Goal: Information Seeking & Learning: Check status

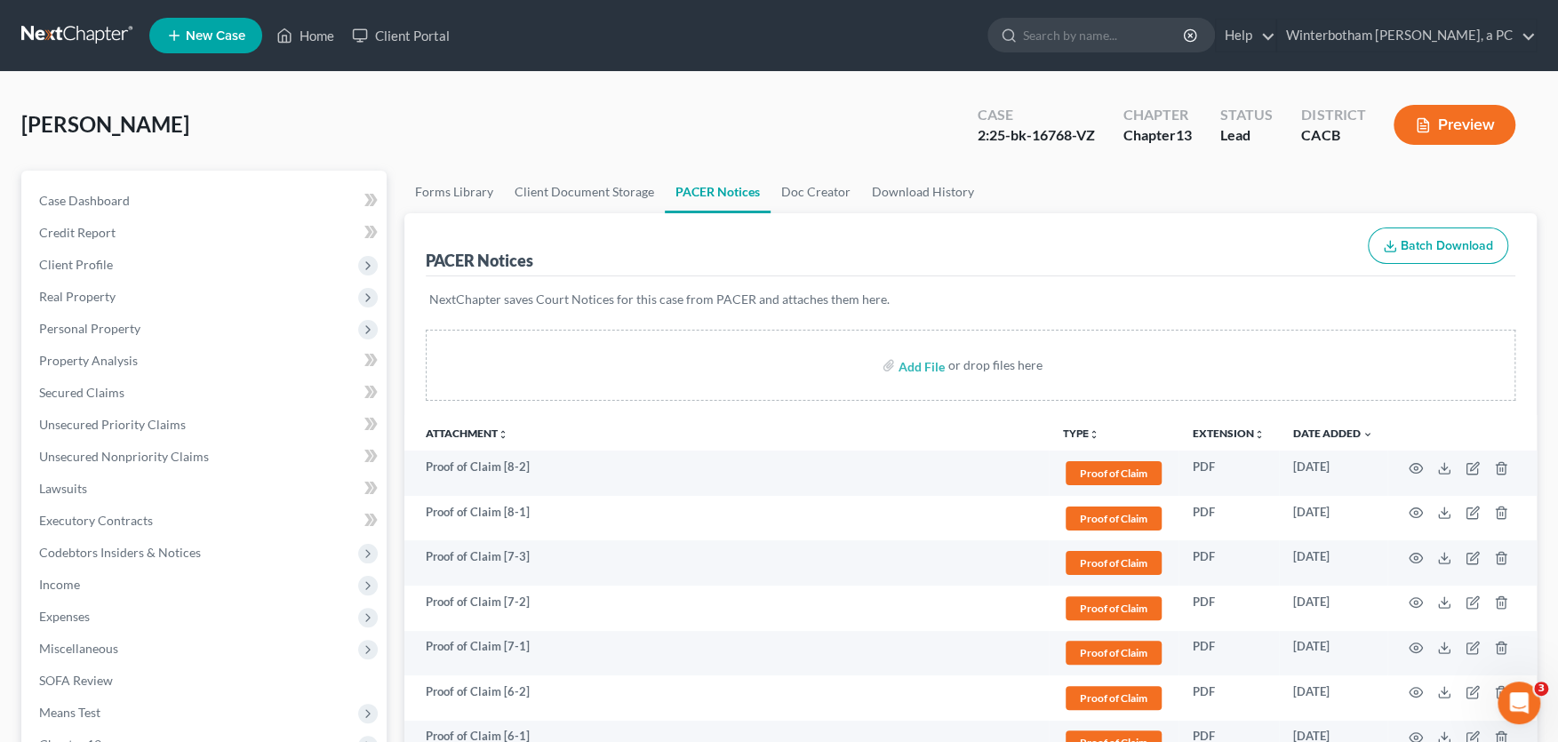
click at [1139, 32] on input "search" at bounding box center [1104, 35] width 163 height 33
type input "conejo"
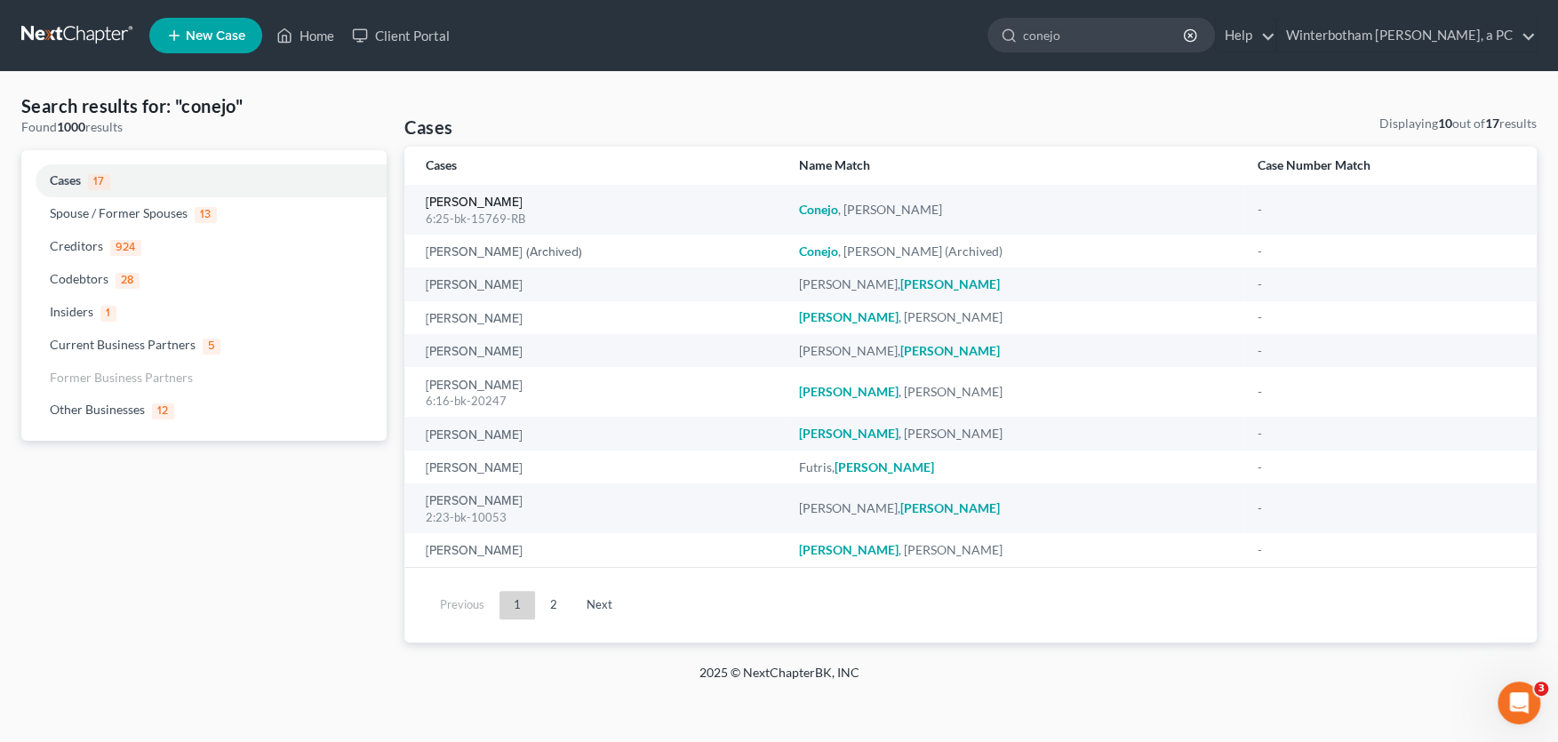
click at [481, 203] on link "[PERSON_NAME]" at bounding box center [474, 202] width 97 height 12
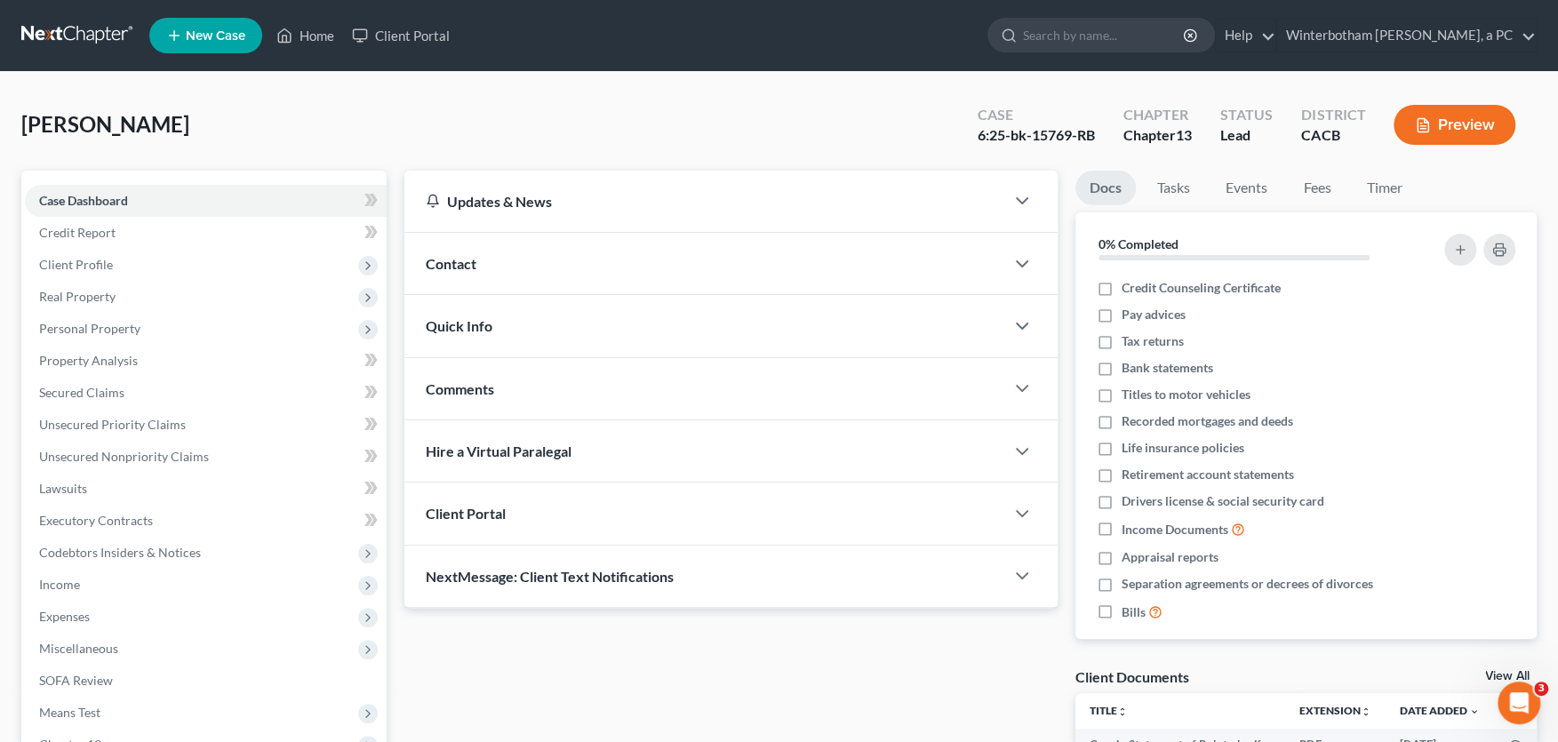
scroll to position [391, 0]
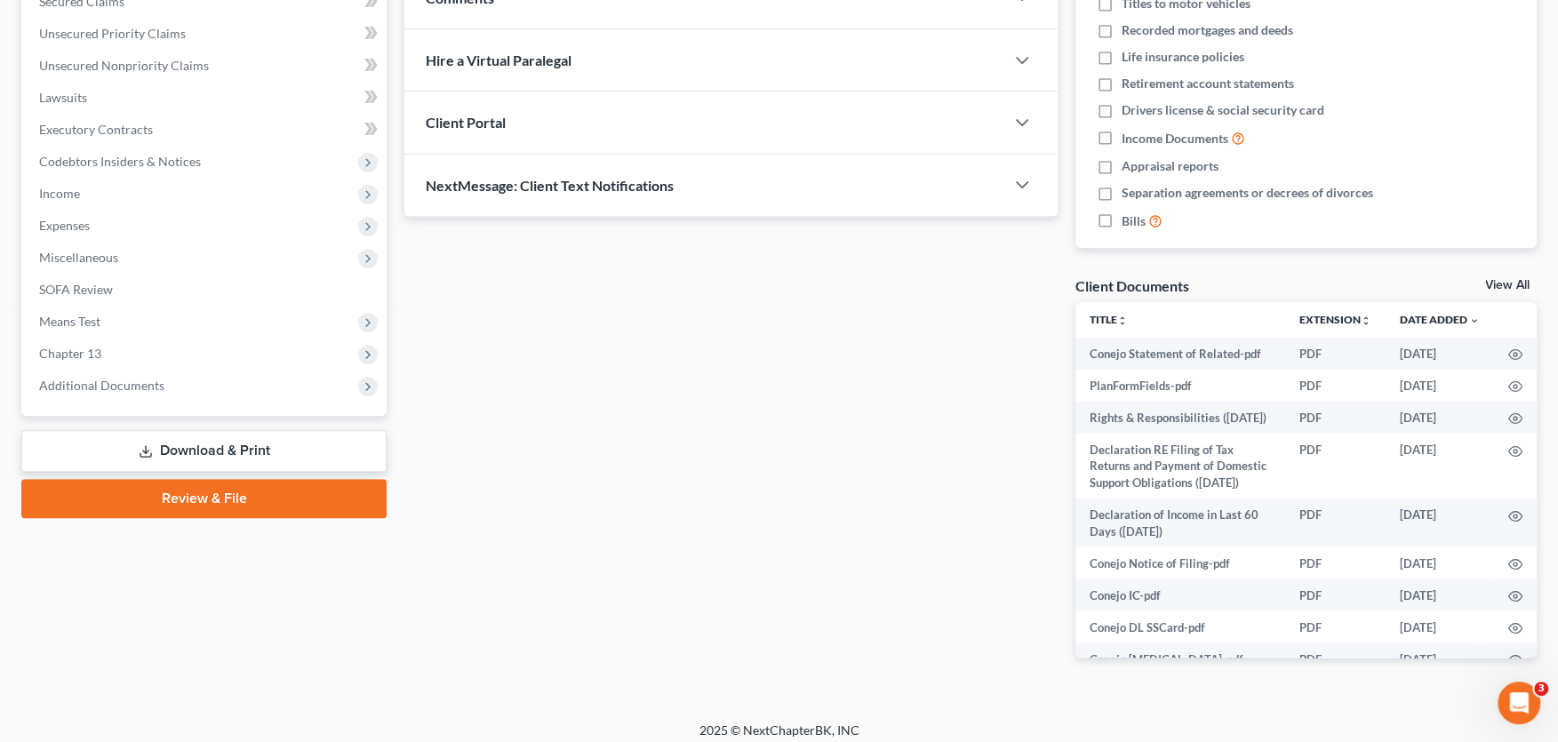
click at [161, 387] on span "Additional Documents" at bounding box center [101, 385] width 125 height 15
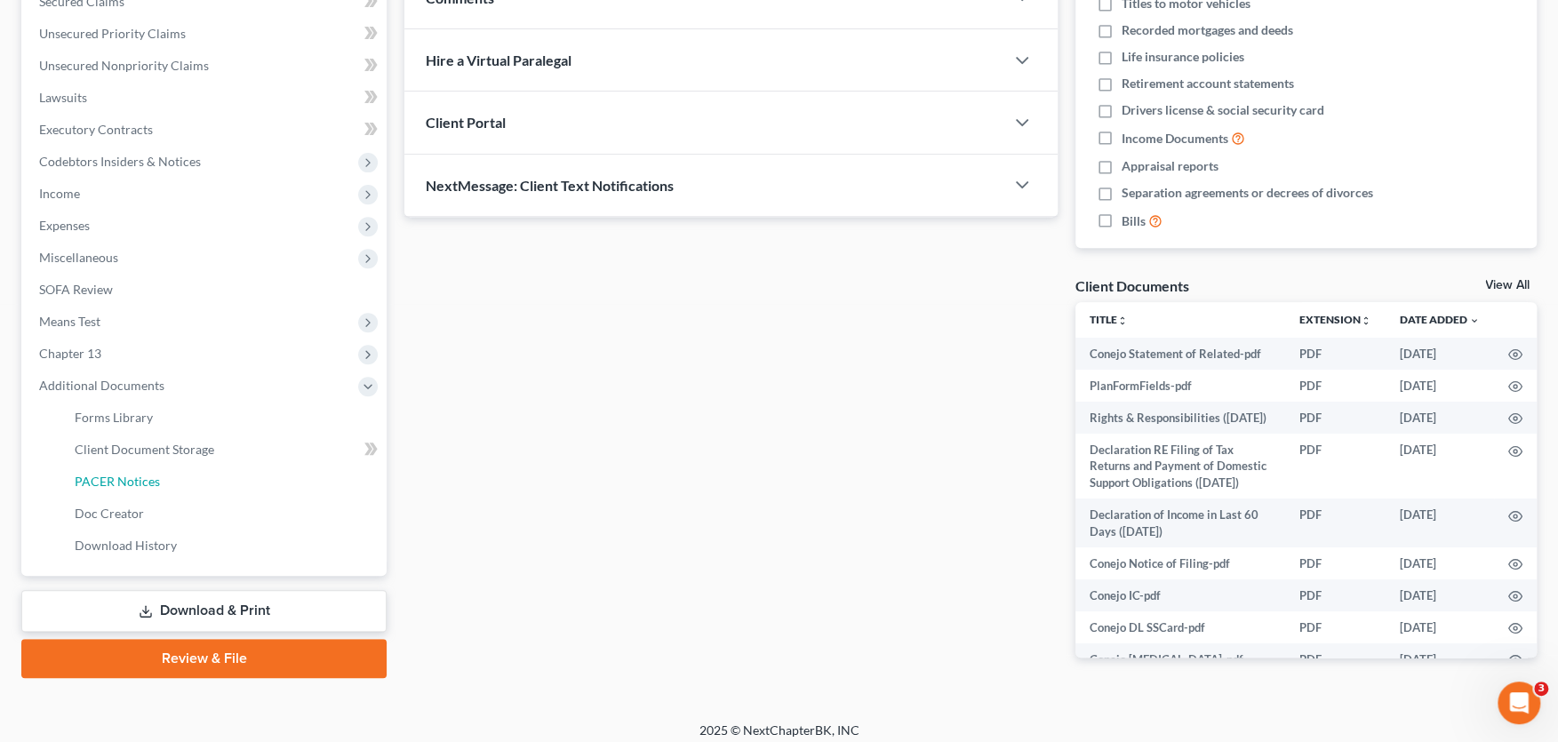
click at [142, 474] on span "PACER Notices" at bounding box center [117, 481] width 85 height 15
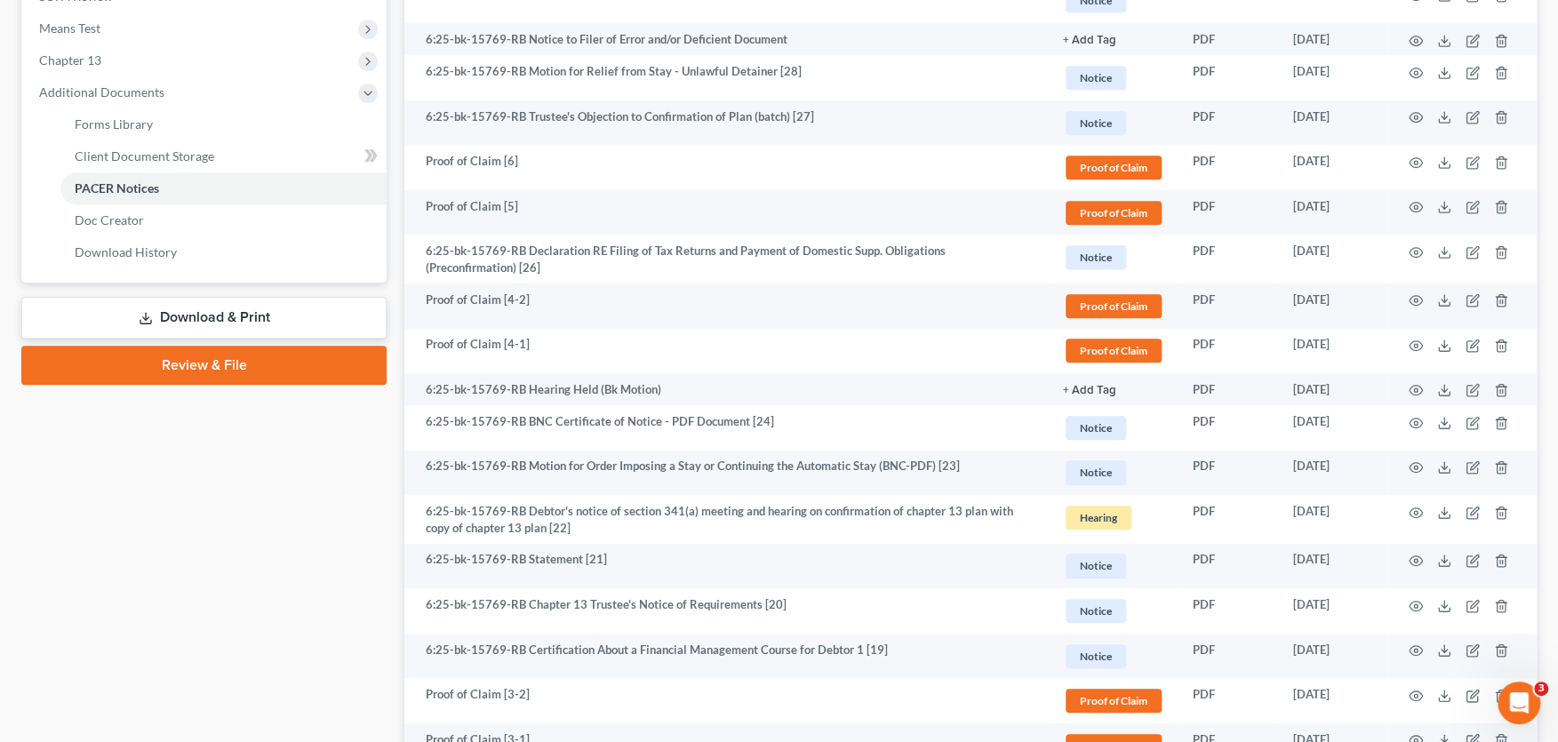
scroll to position [391, 0]
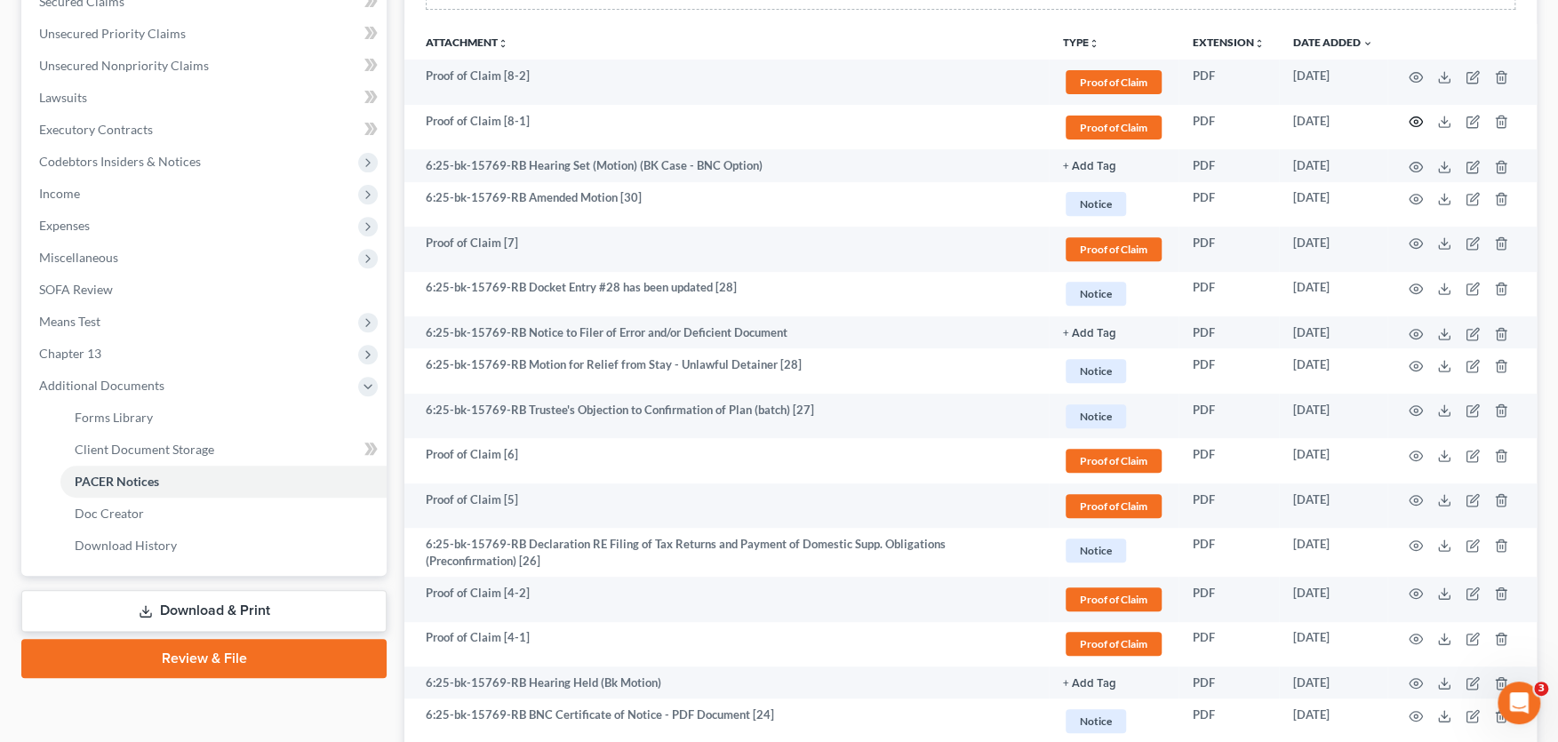
click at [1413, 119] on icon "button" at bounding box center [1415, 122] width 14 height 14
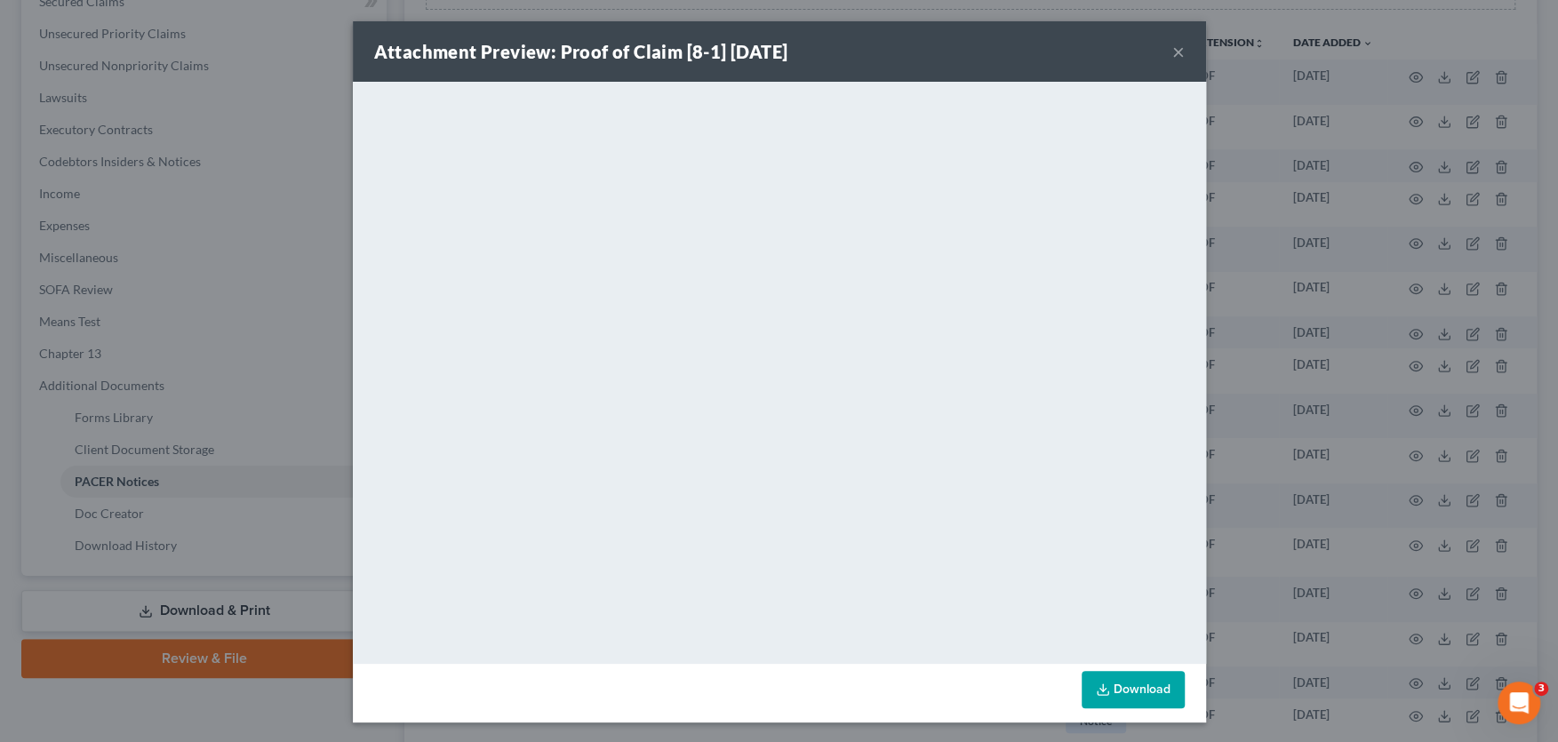
click at [1176, 50] on button "×" at bounding box center [1178, 51] width 12 height 21
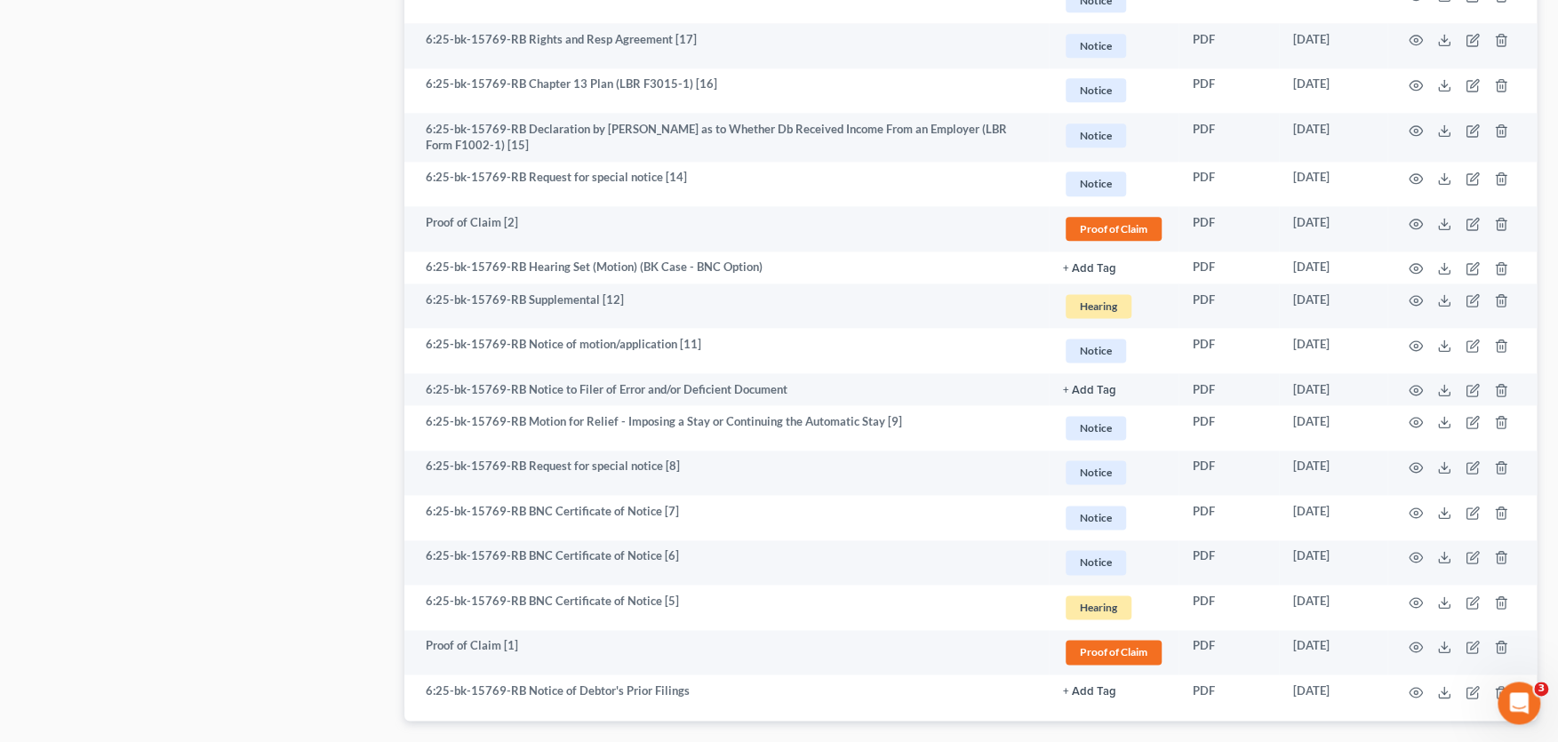
scroll to position [1383, 0]
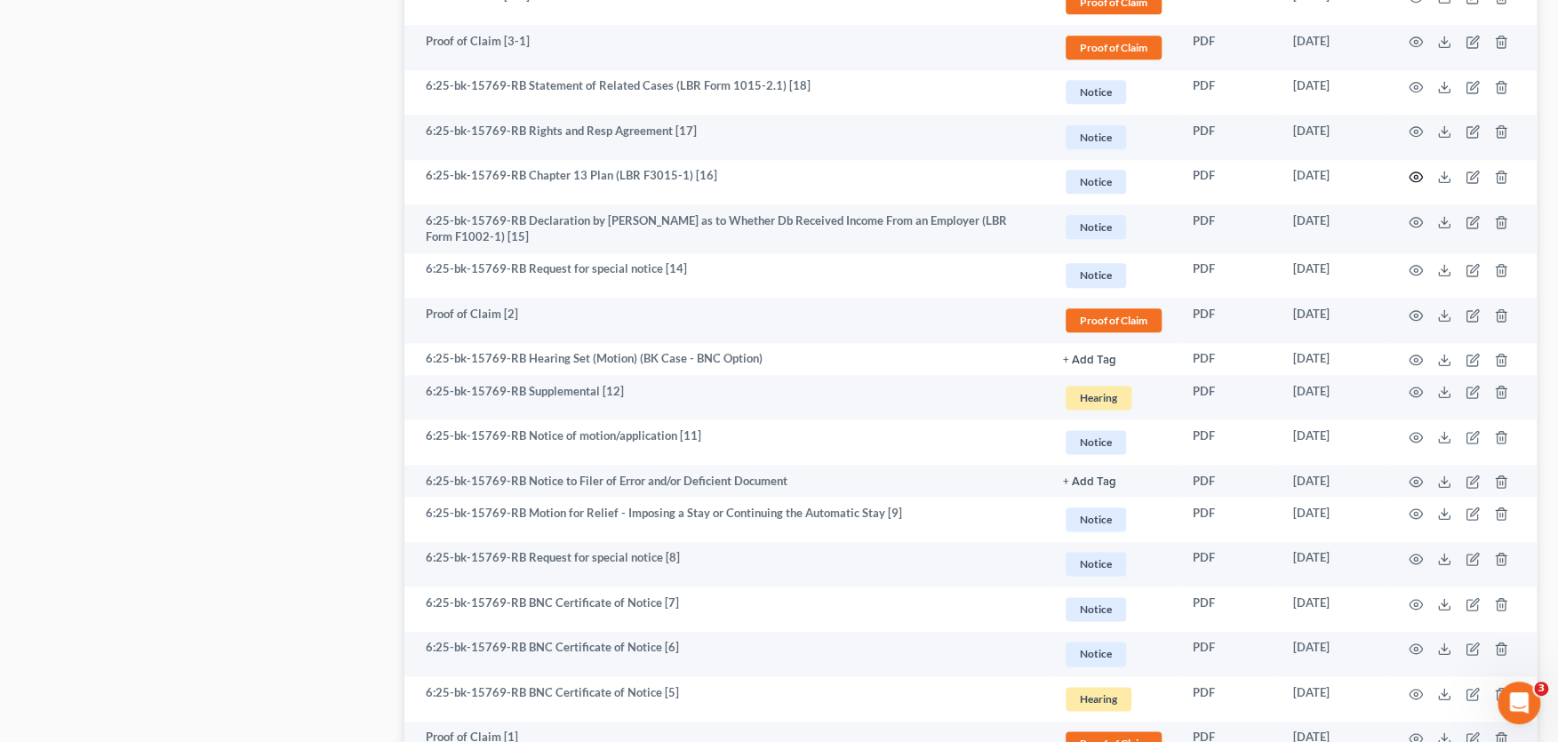
click at [1411, 174] on icon "button" at bounding box center [1415, 177] width 13 height 10
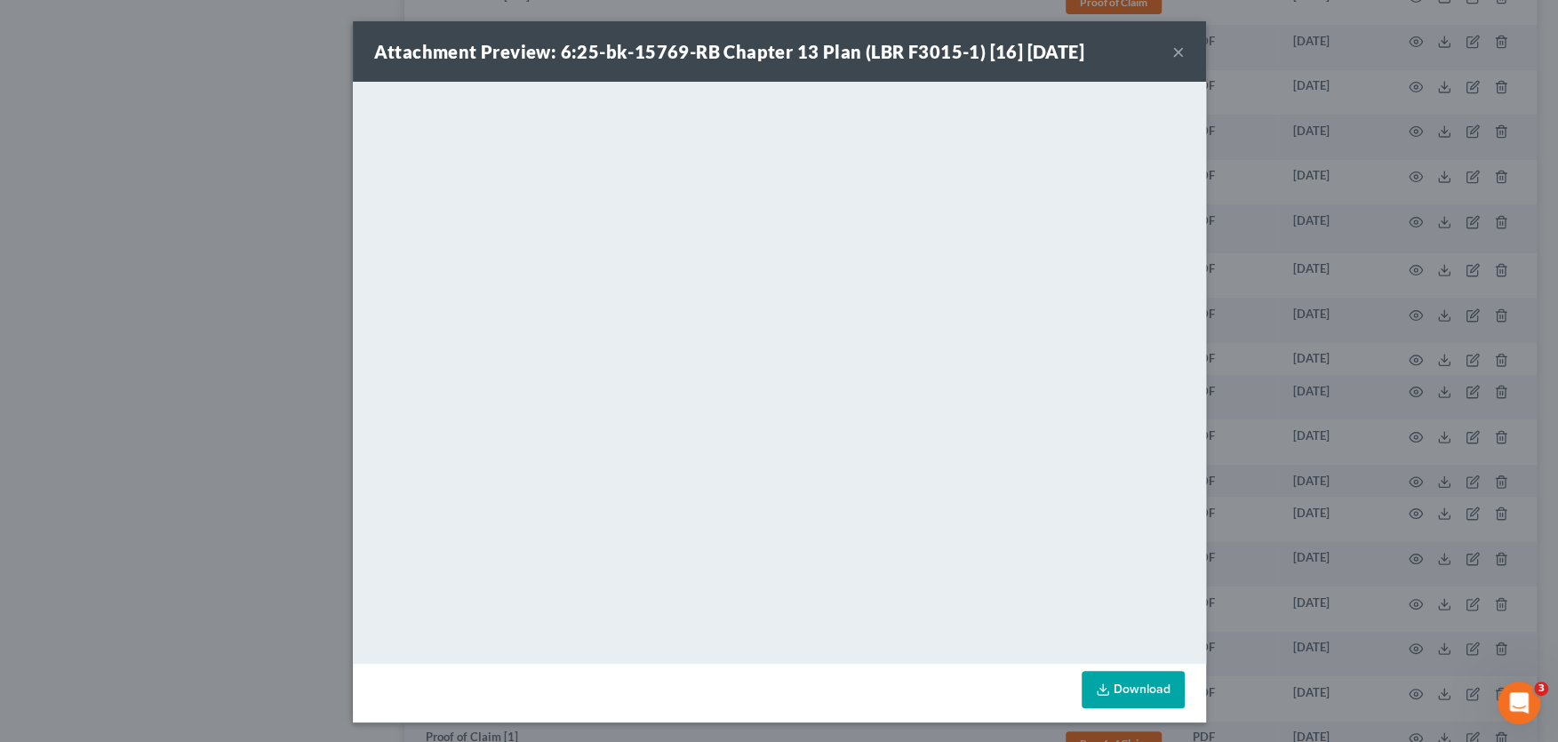
click at [1178, 52] on button "×" at bounding box center [1178, 51] width 12 height 21
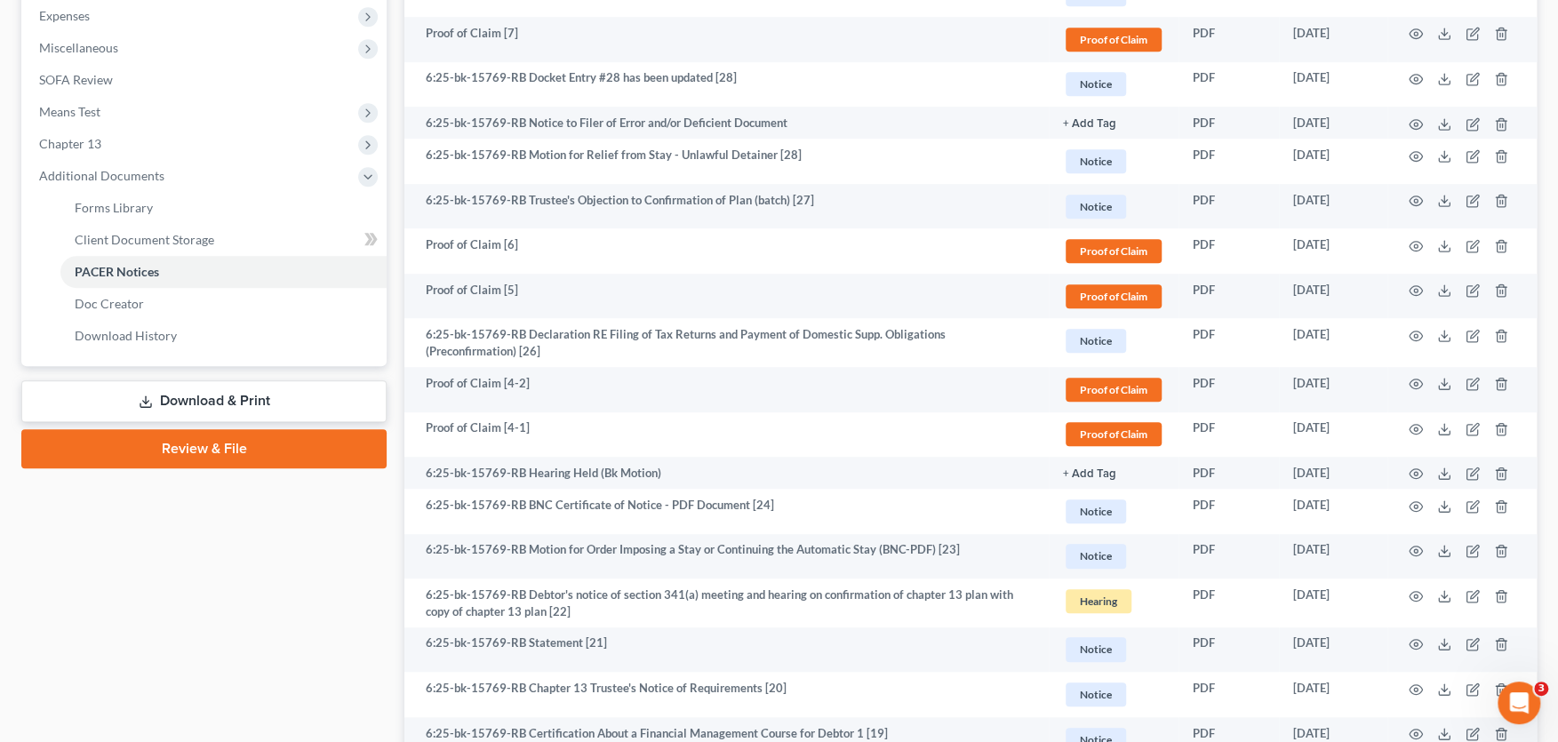
scroll to position [210, 0]
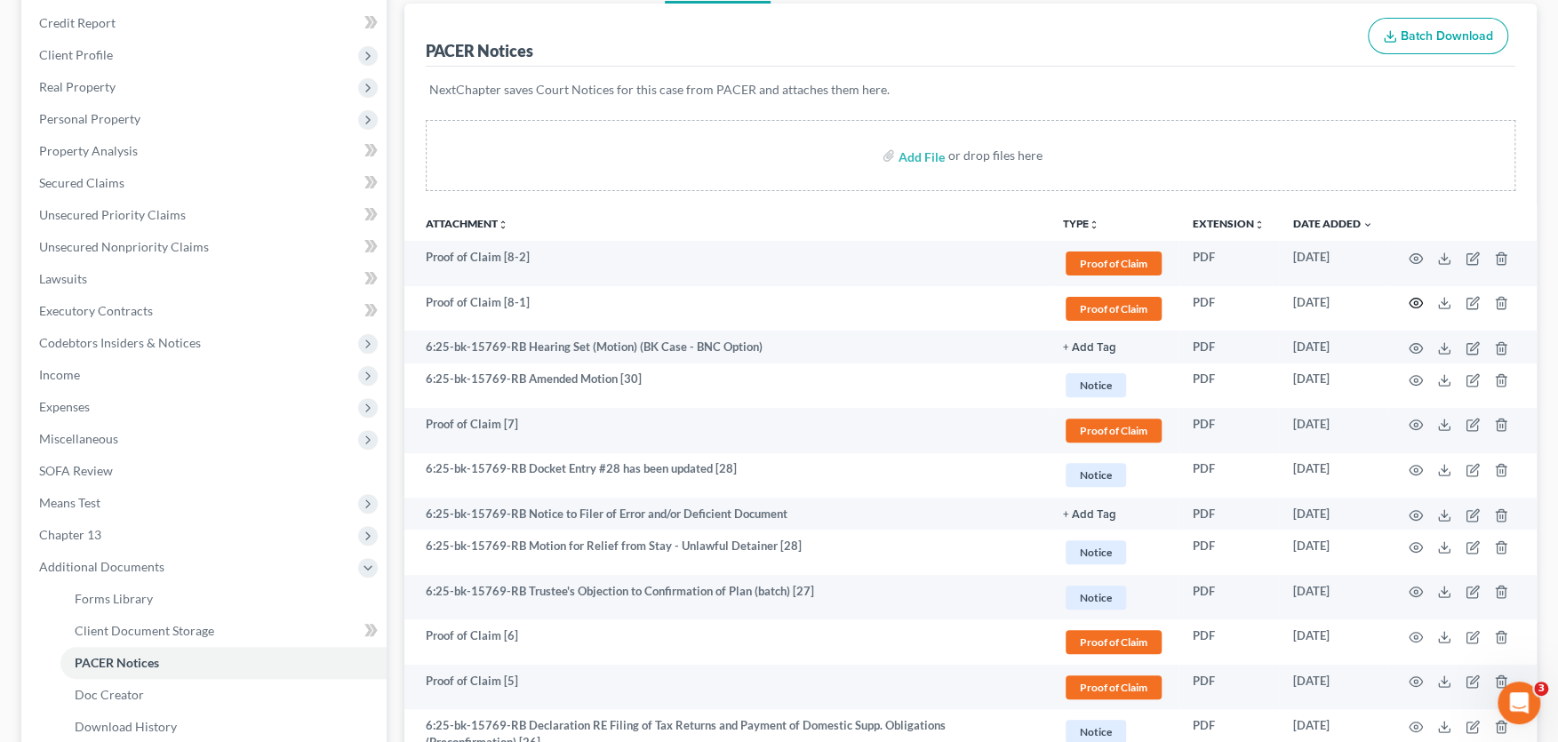
click at [1413, 299] on icon "button" at bounding box center [1415, 304] width 13 height 10
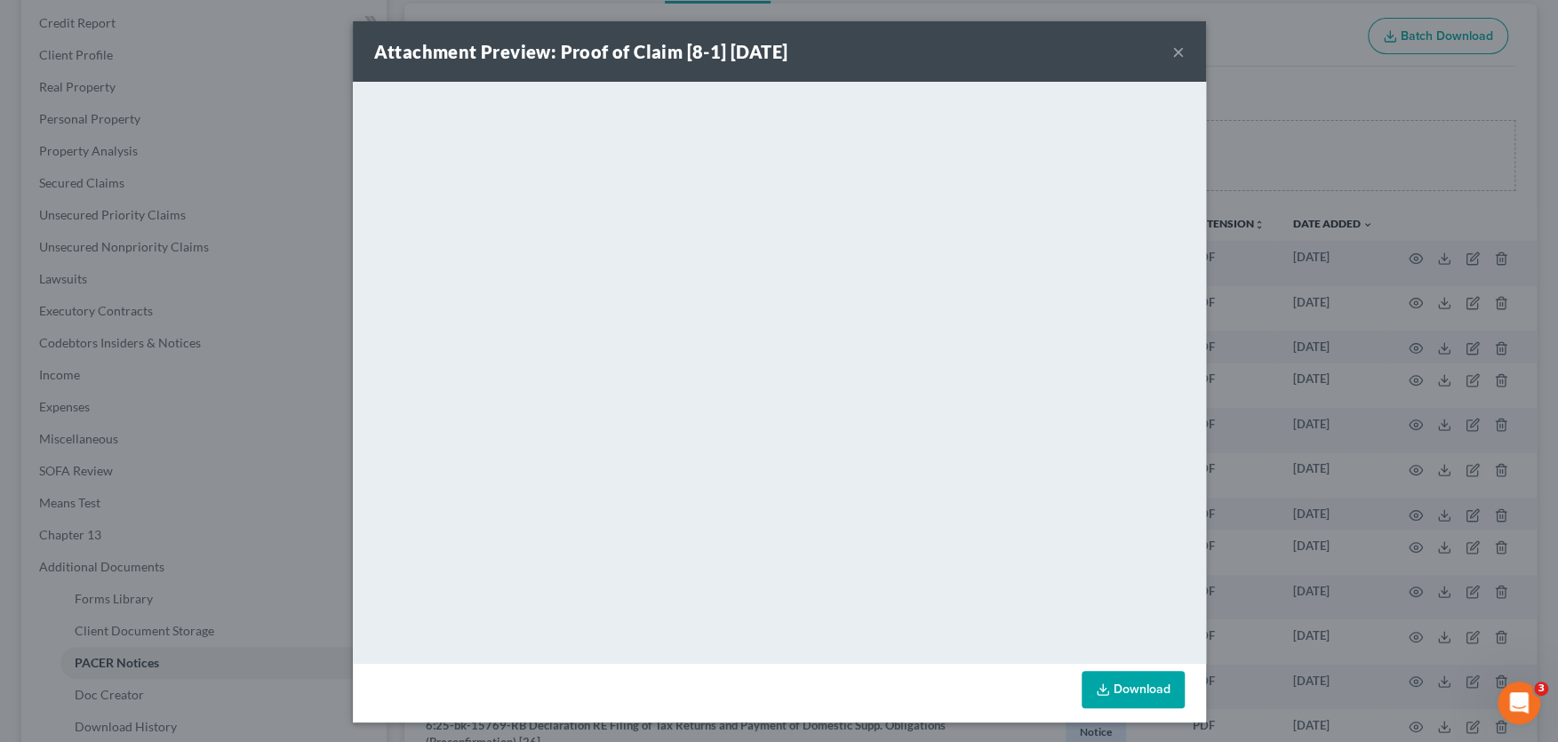
click at [1177, 46] on button "×" at bounding box center [1178, 51] width 12 height 21
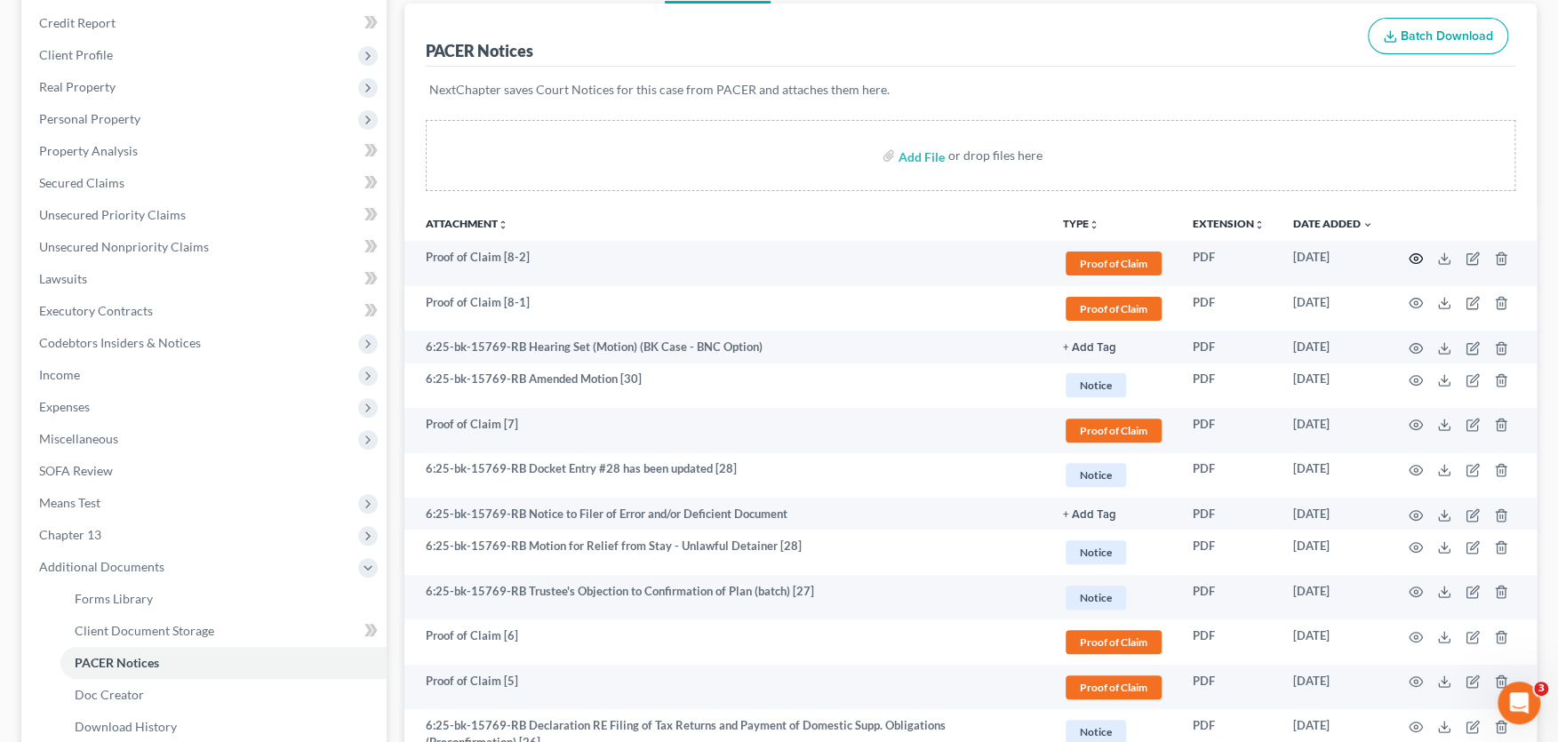
click at [1415, 257] on circle "button" at bounding box center [1416, 259] width 4 height 4
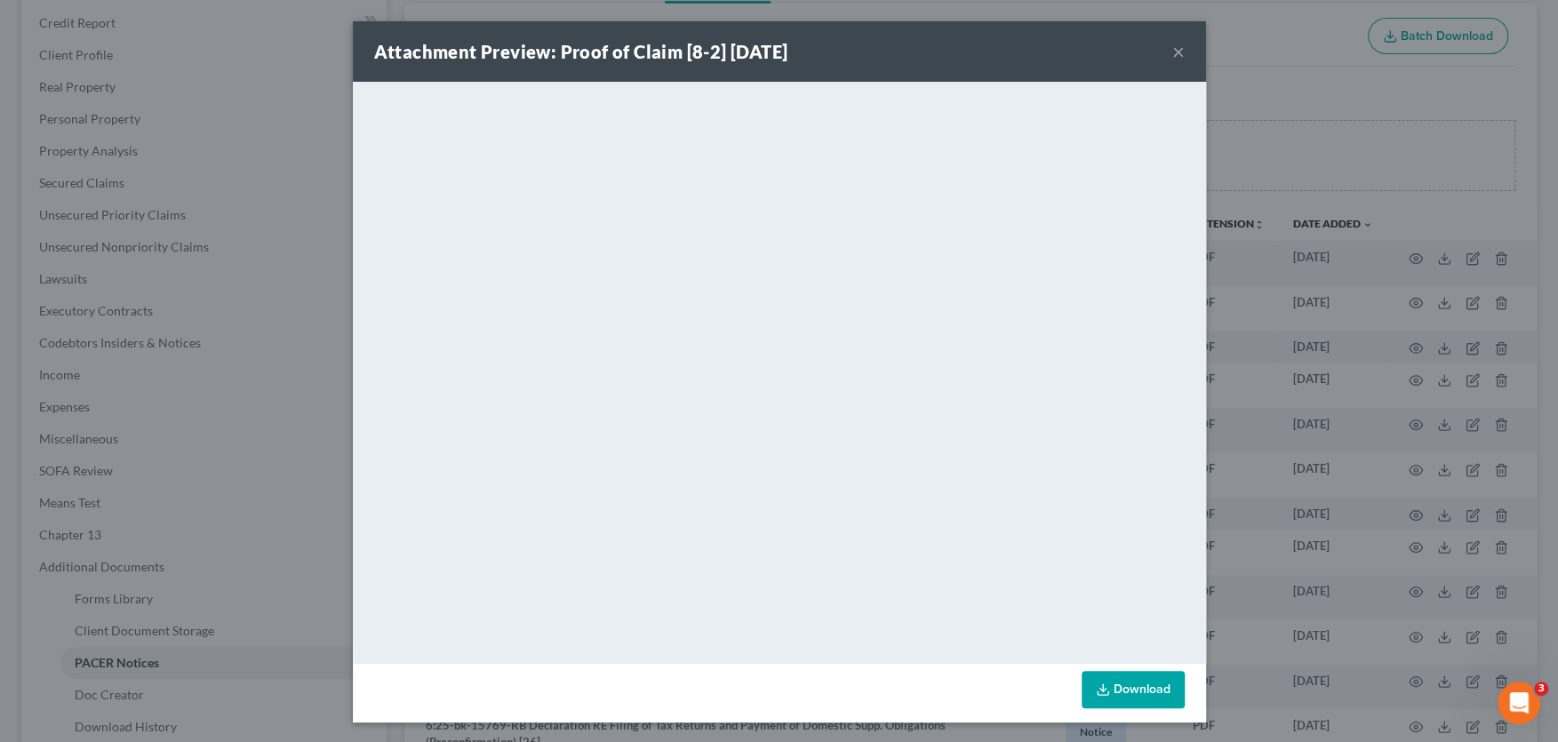
click at [1178, 46] on button "×" at bounding box center [1178, 51] width 12 height 21
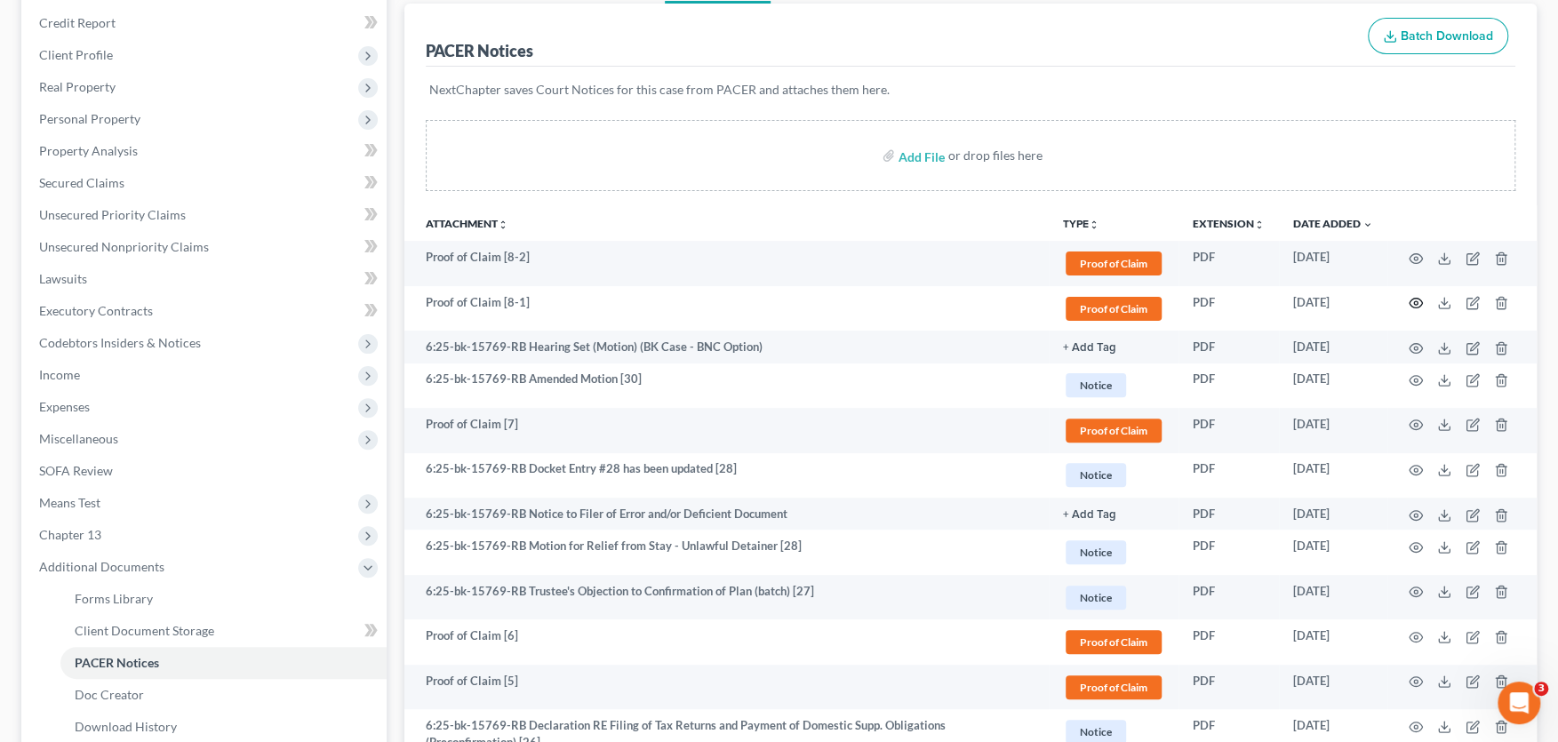
click at [1412, 299] on icon "button" at bounding box center [1415, 304] width 13 height 10
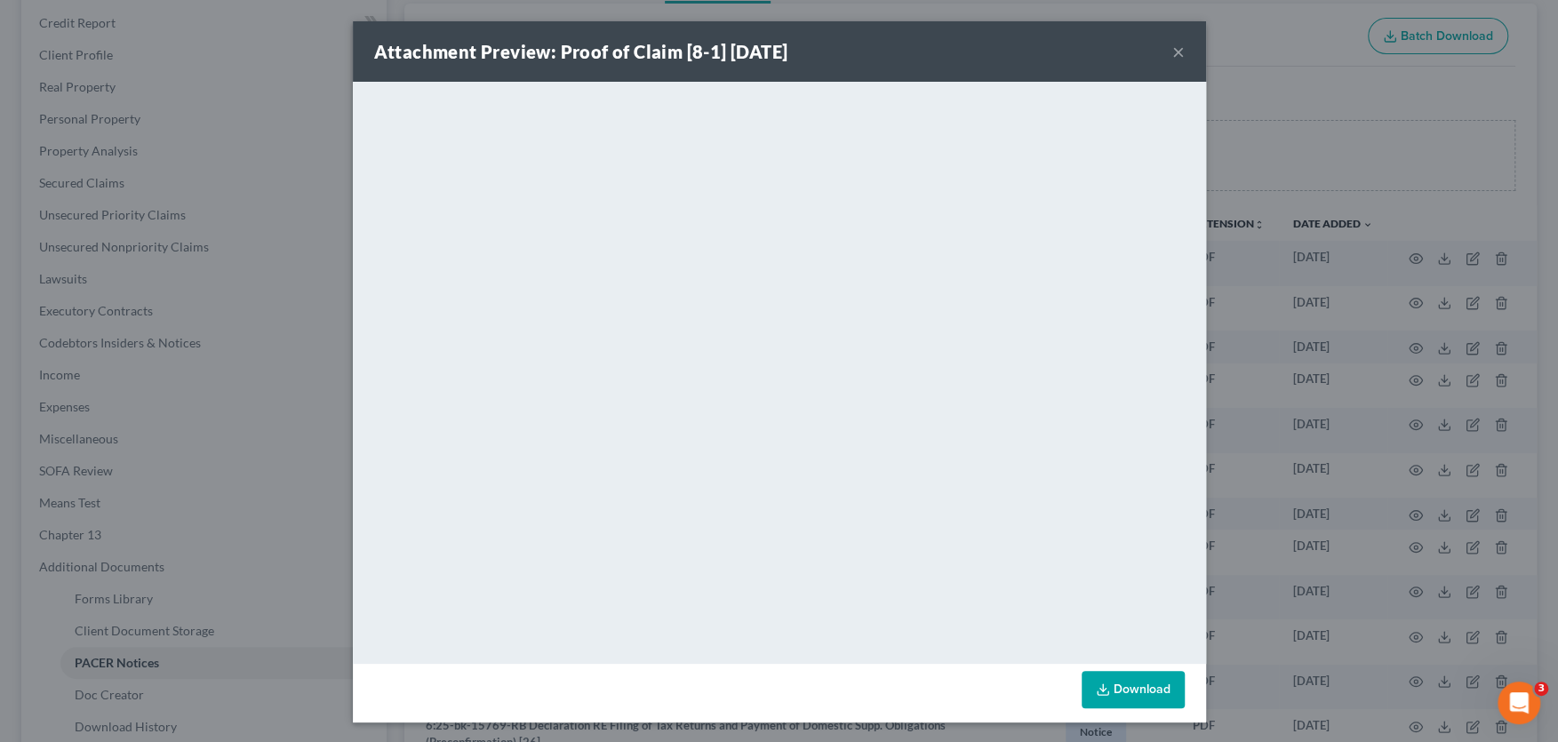
click at [1178, 49] on button "×" at bounding box center [1178, 51] width 12 height 21
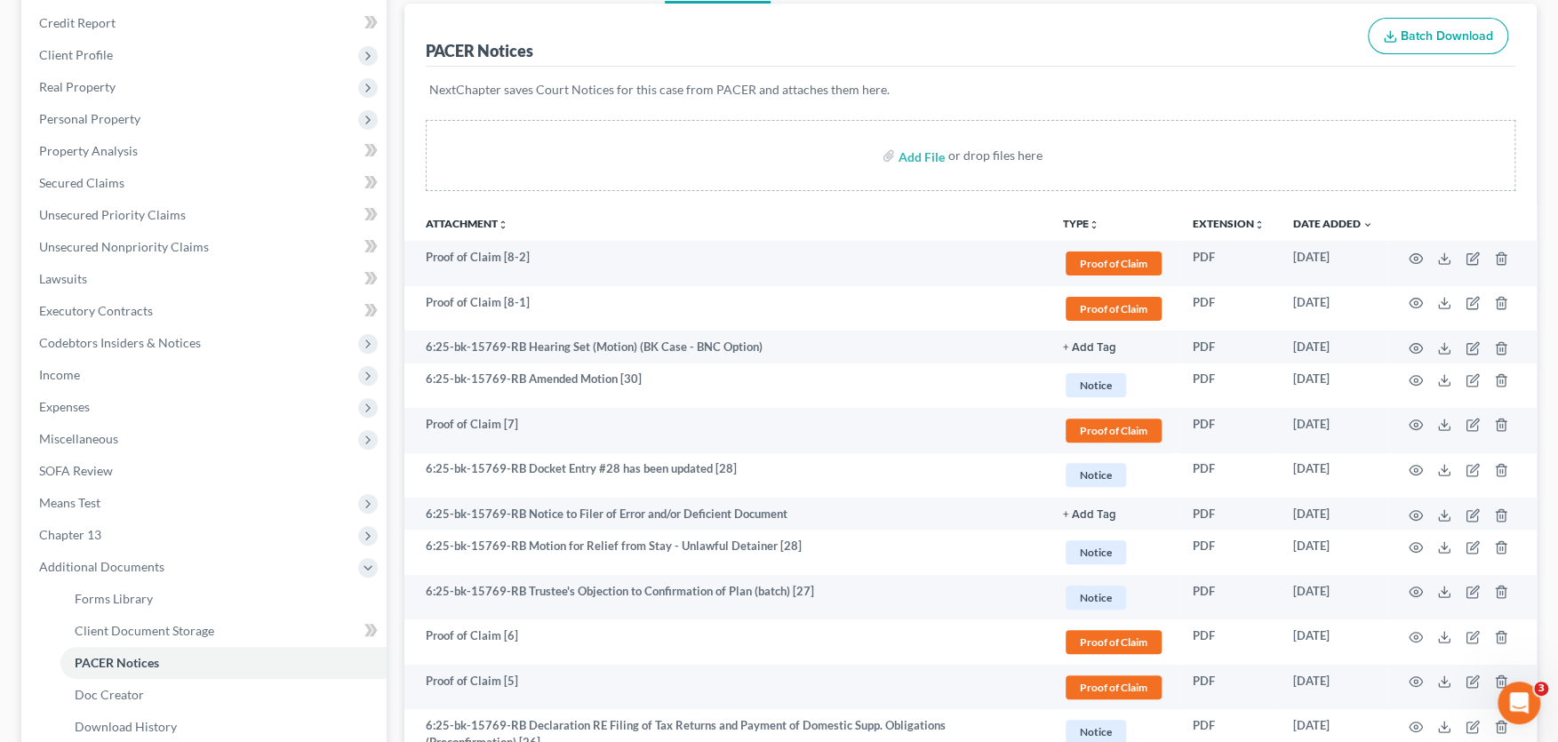
scroll to position [0, 0]
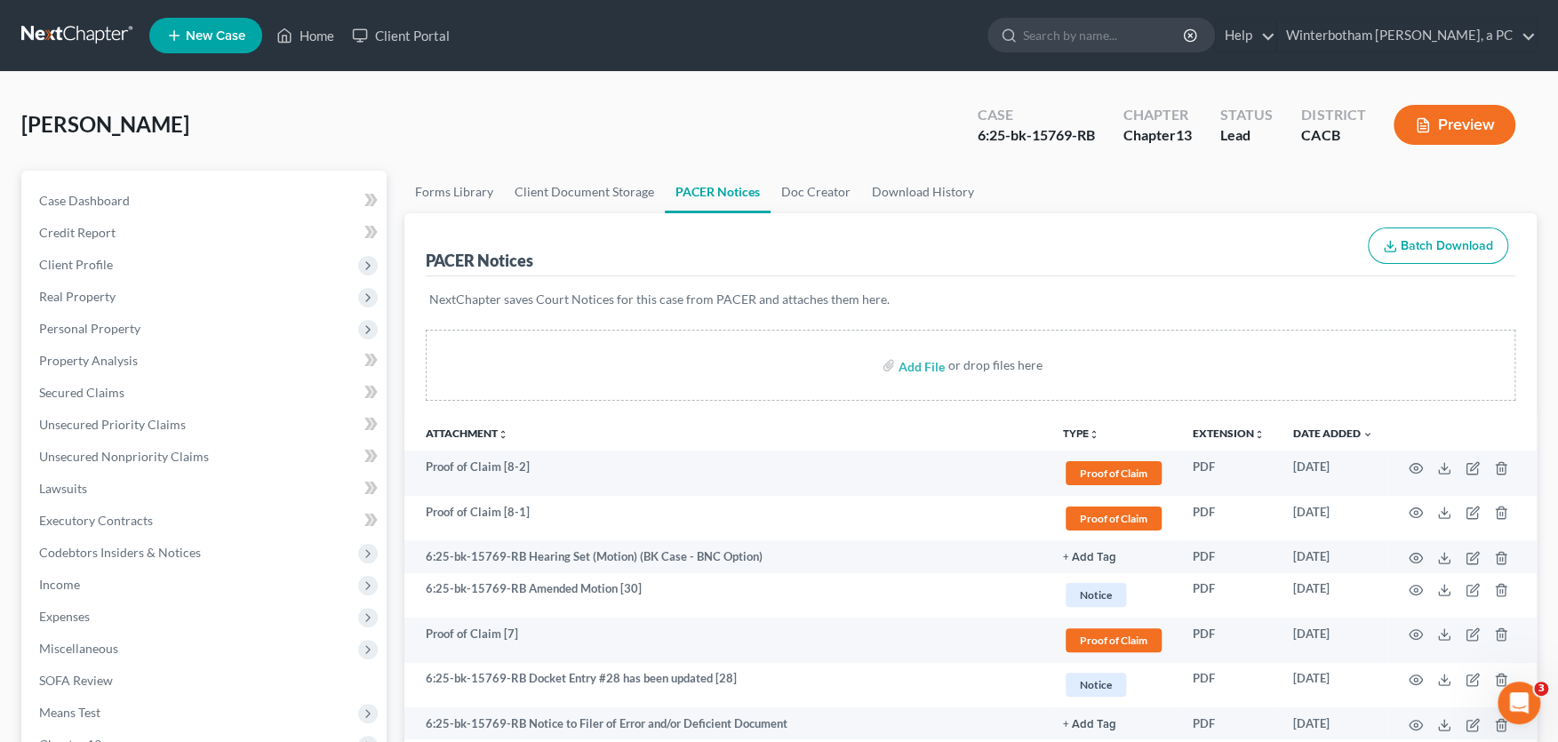
click at [1075, 39] on input "search" at bounding box center [1104, 35] width 163 height 33
click at [1048, 36] on input "search" at bounding box center [1104, 35] width 163 height 33
type input "[PERSON_NAME]"
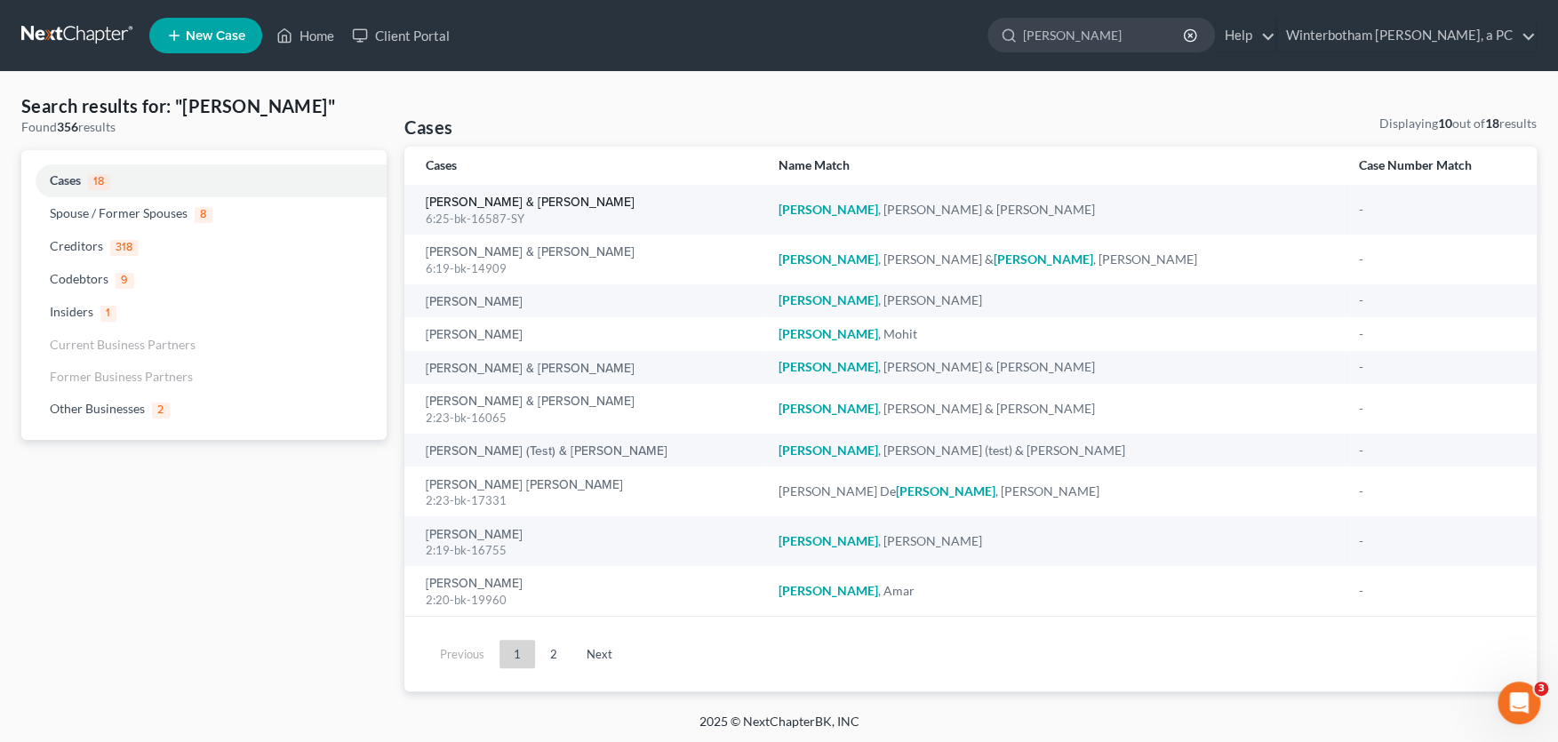
click at [476, 201] on link "[PERSON_NAME] & [PERSON_NAME]" at bounding box center [530, 202] width 209 height 12
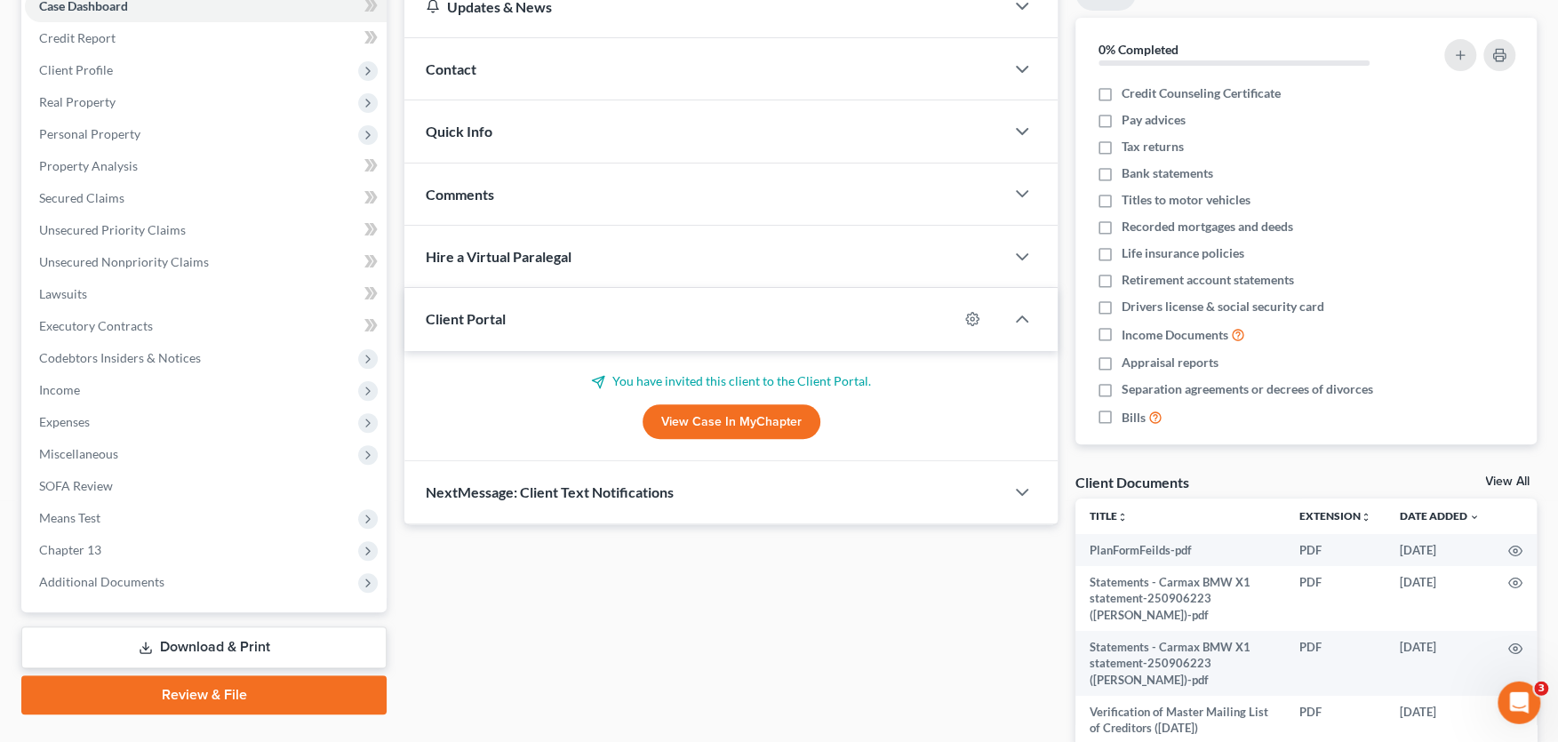
scroll to position [293, 0]
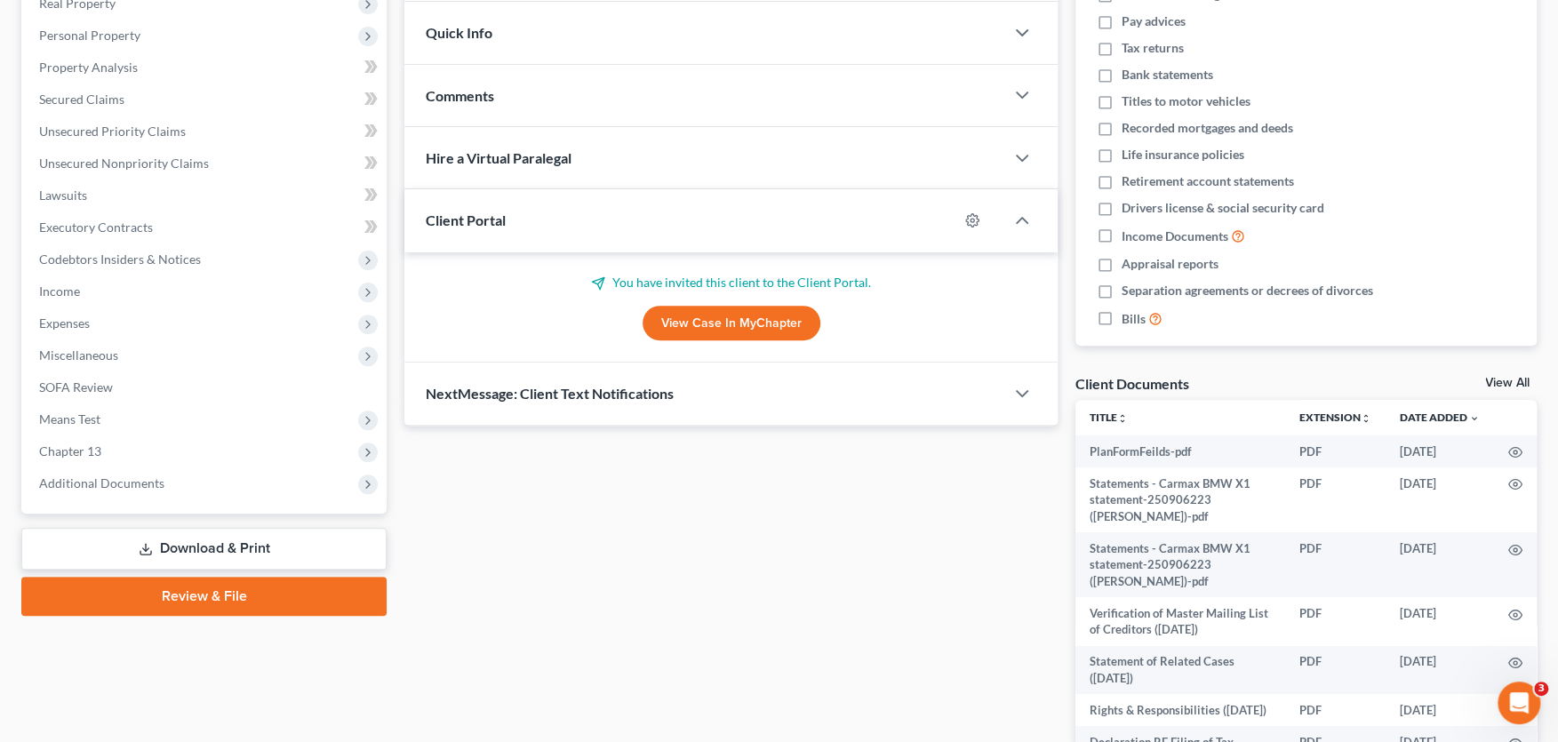
click at [118, 481] on span "Additional Documents" at bounding box center [101, 482] width 125 height 15
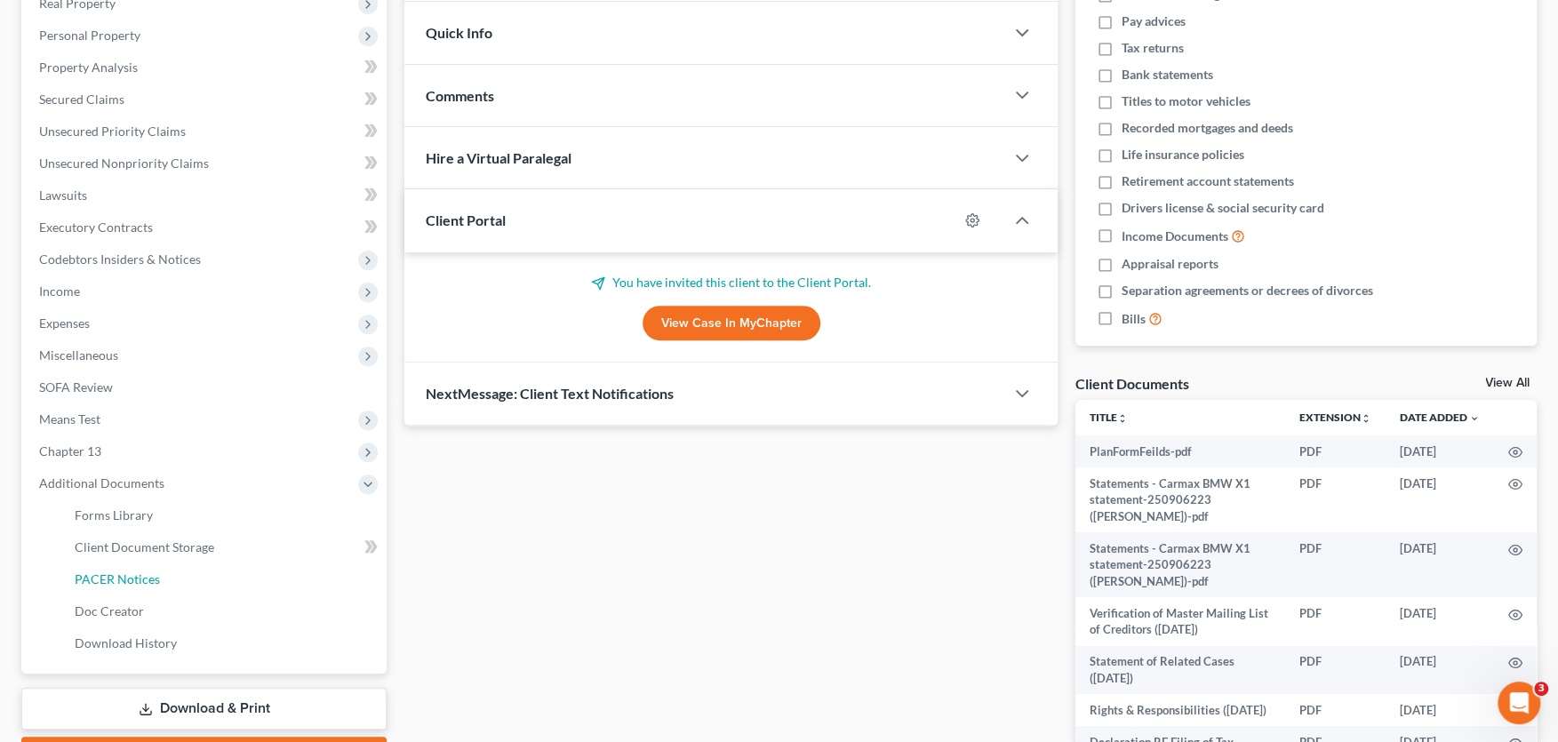
click at [140, 582] on span "PACER Notices" at bounding box center [117, 578] width 85 height 15
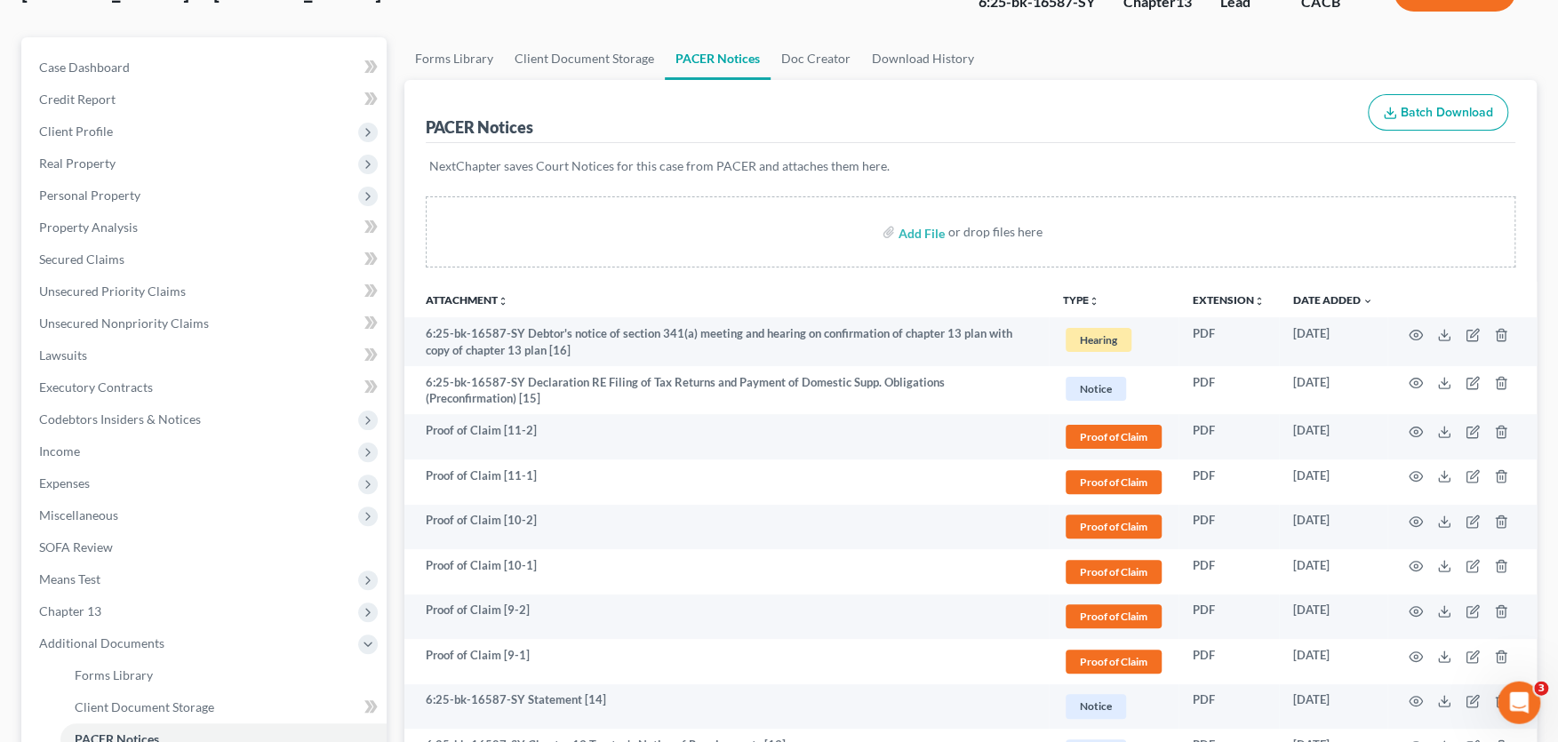
scroll to position [98, 0]
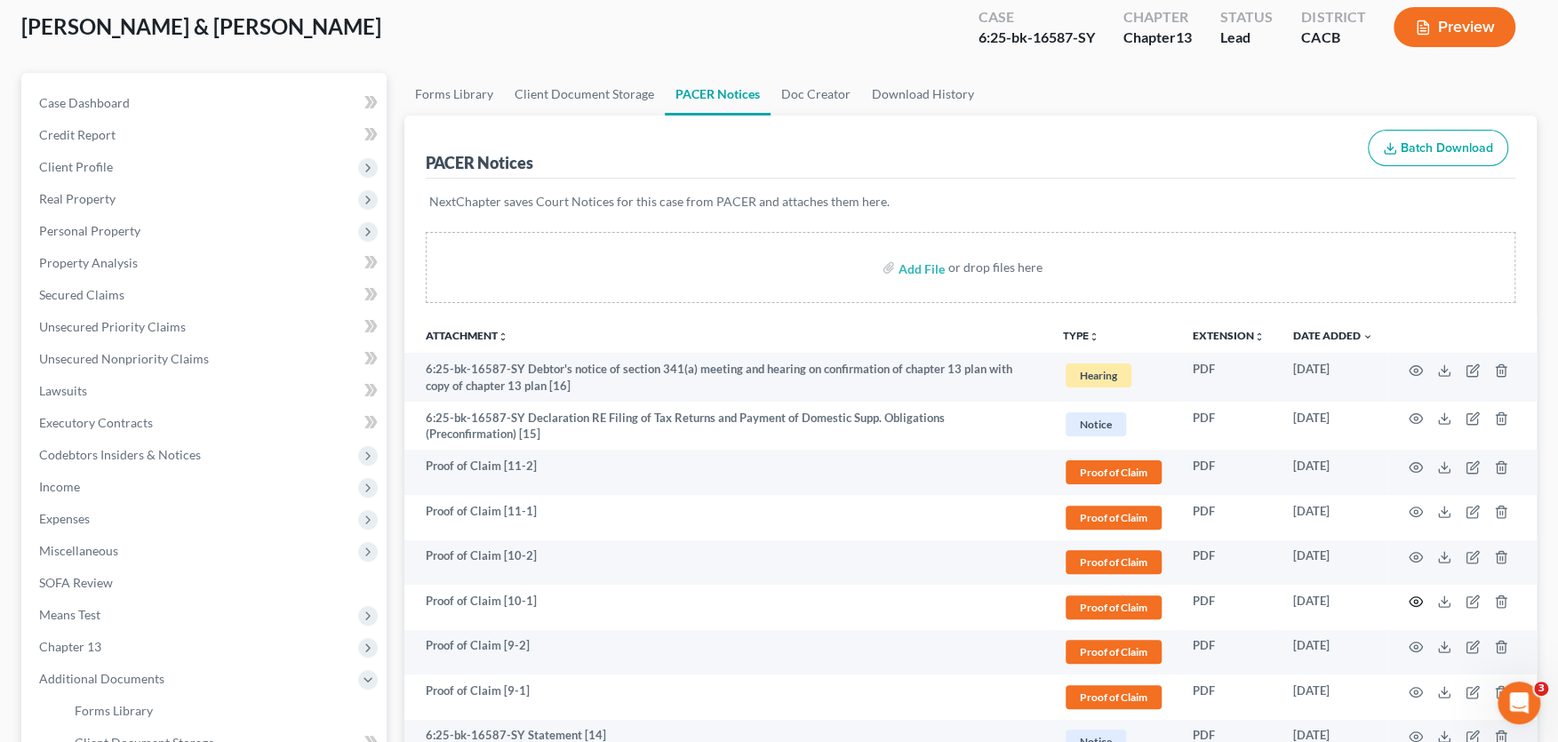
click at [1410, 601] on icon "button" at bounding box center [1415, 601] width 14 height 14
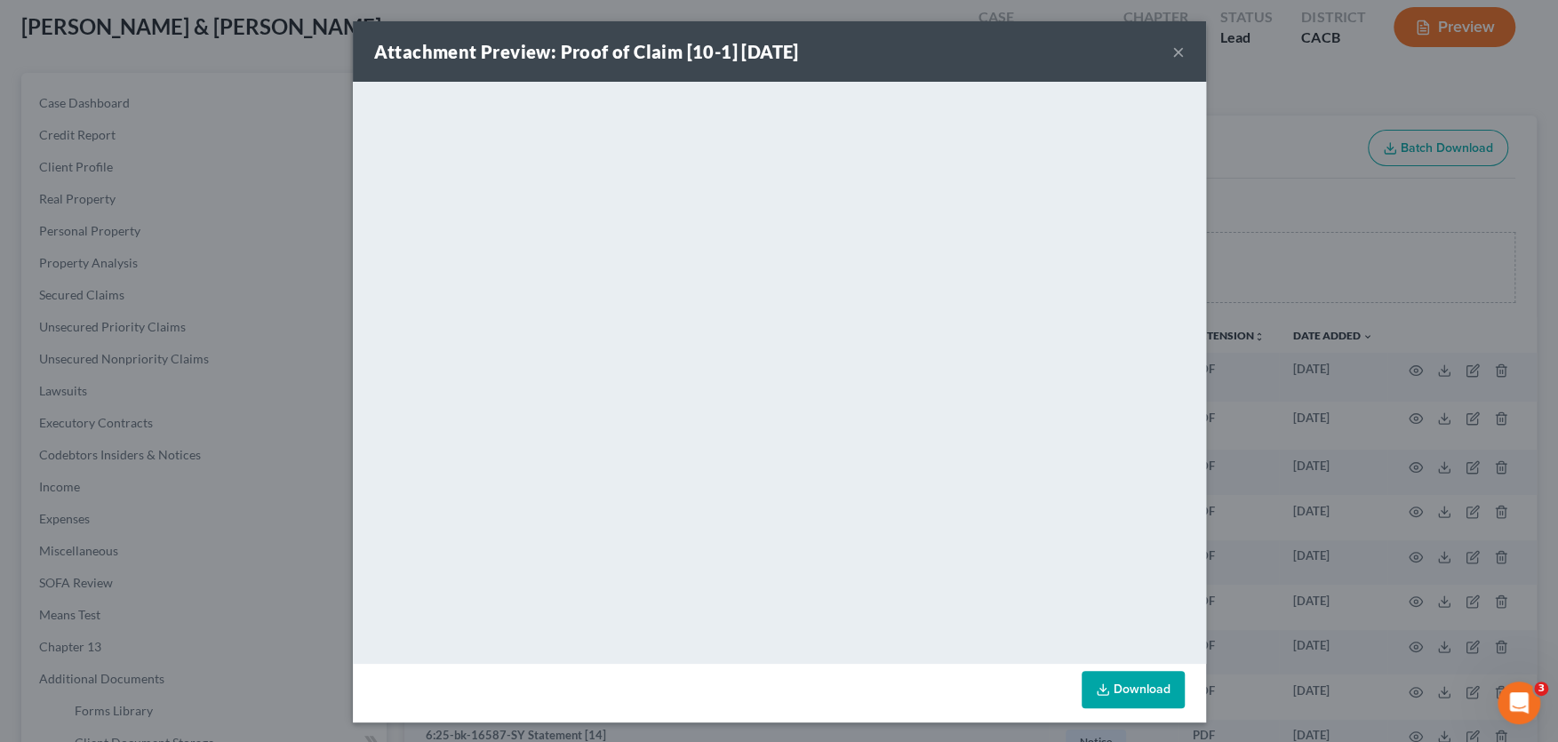
click at [1181, 48] on button "×" at bounding box center [1178, 51] width 12 height 21
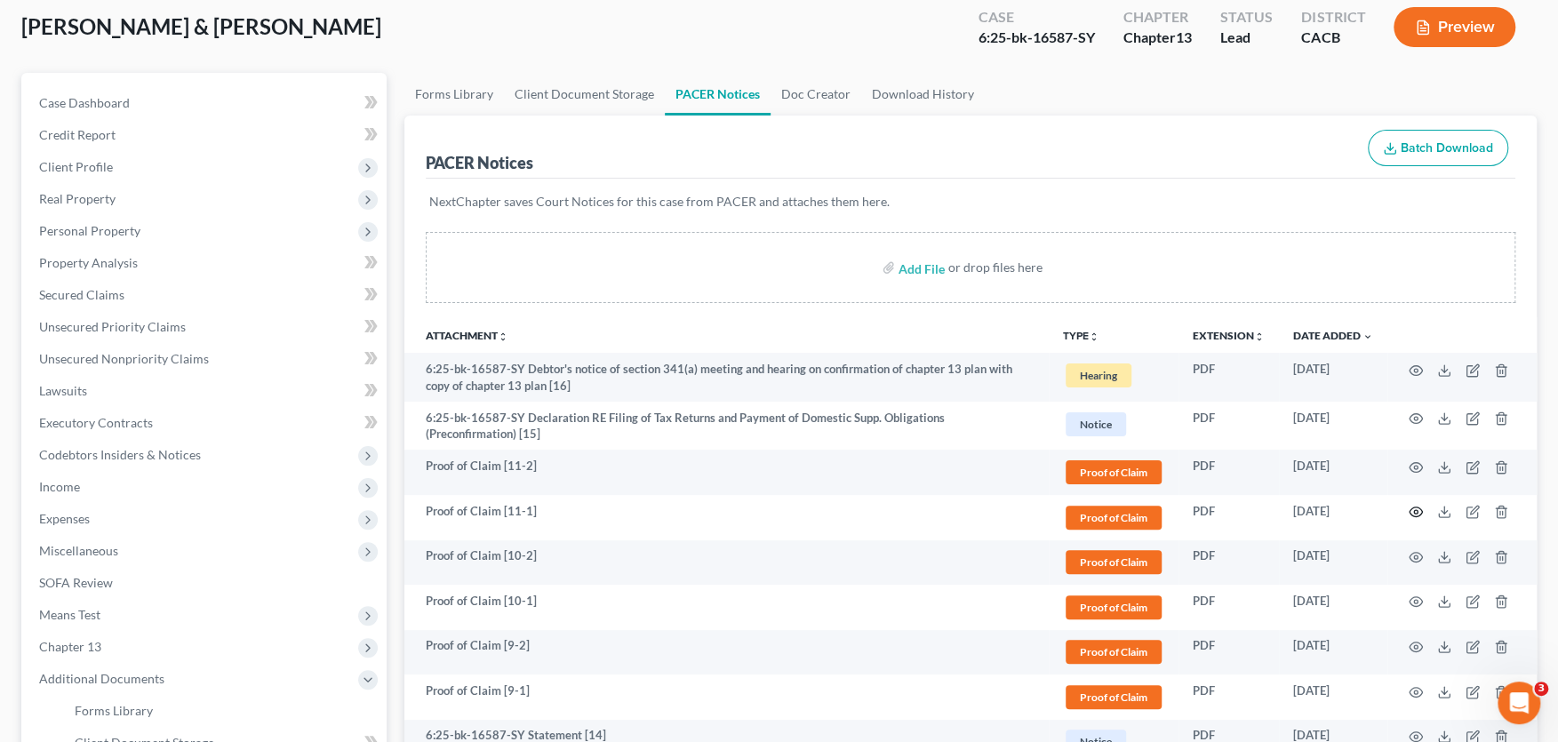
click at [1416, 505] on icon "button" at bounding box center [1415, 512] width 14 height 14
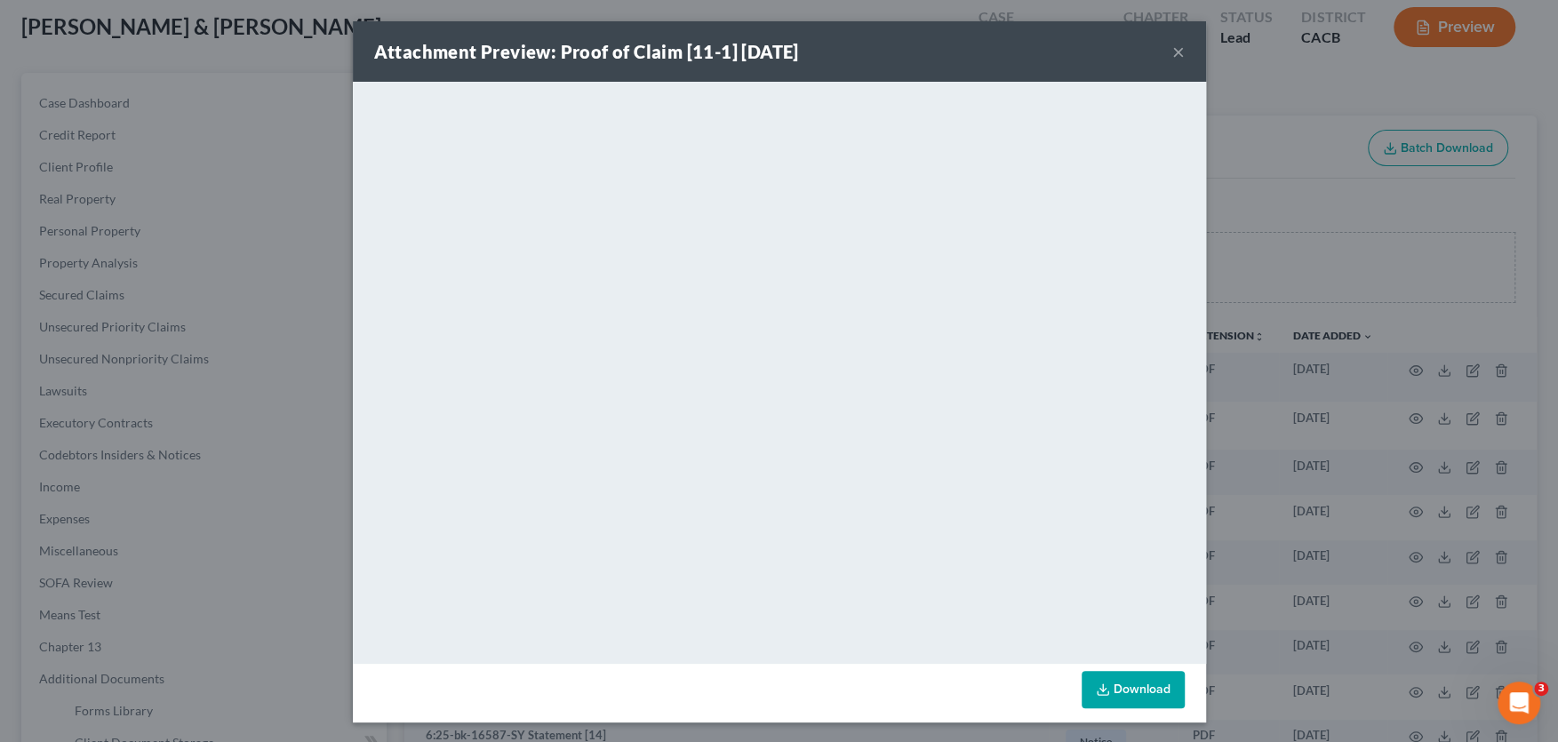
click at [1178, 47] on button "×" at bounding box center [1178, 51] width 12 height 21
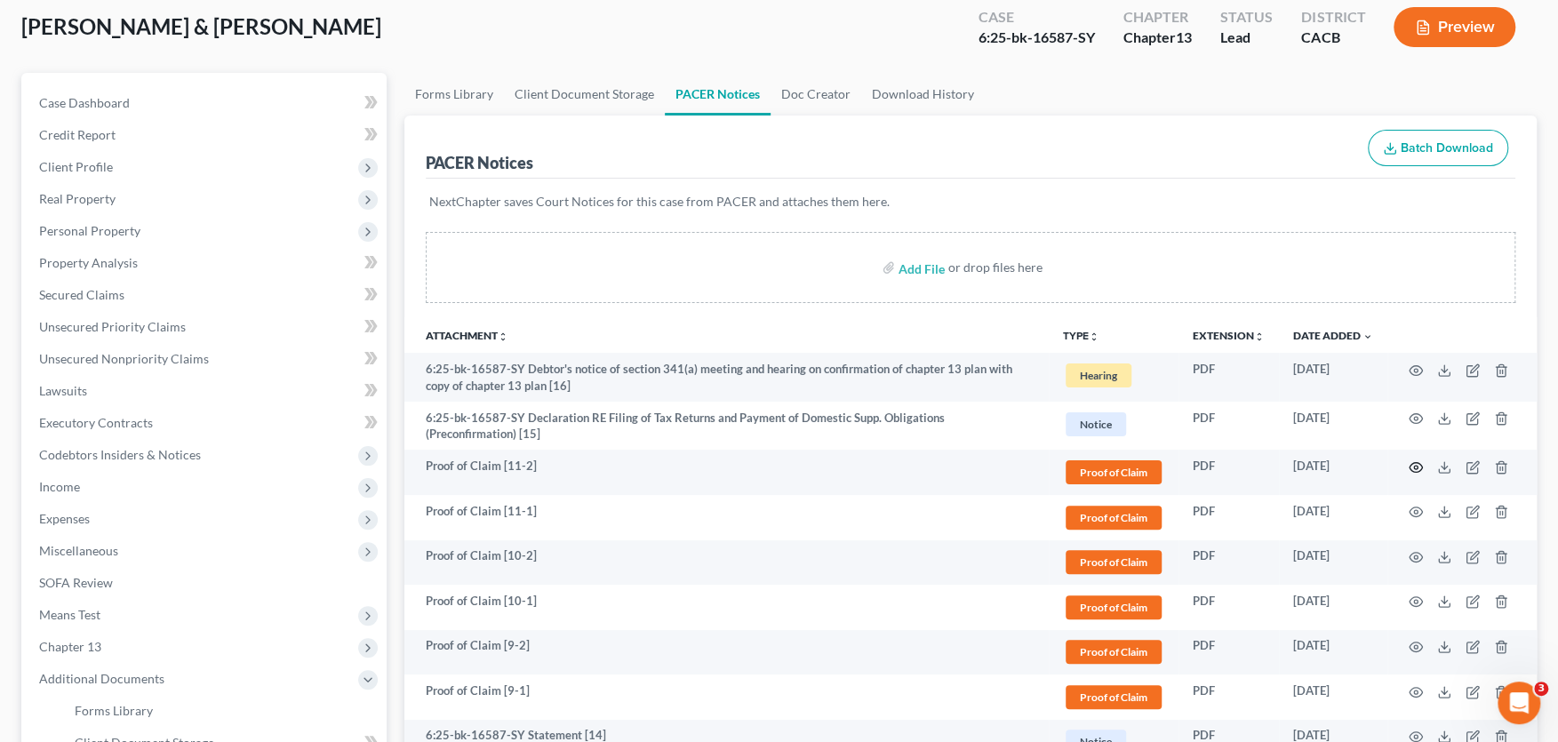
click at [1415, 460] on icon "button" at bounding box center [1415, 467] width 14 height 14
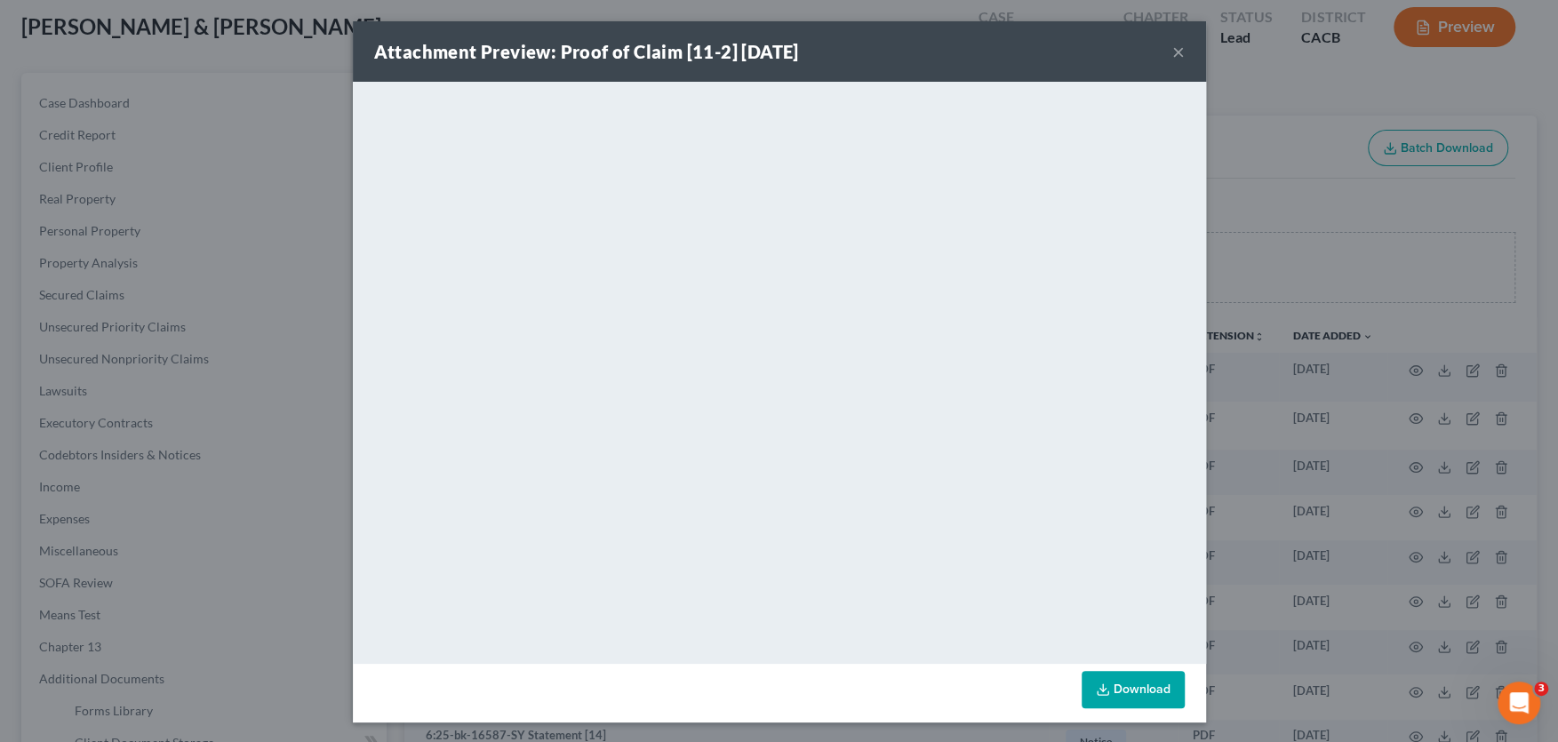
click at [1178, 52] on button "×" at bounding box center [1178, 51] width 12 height 21
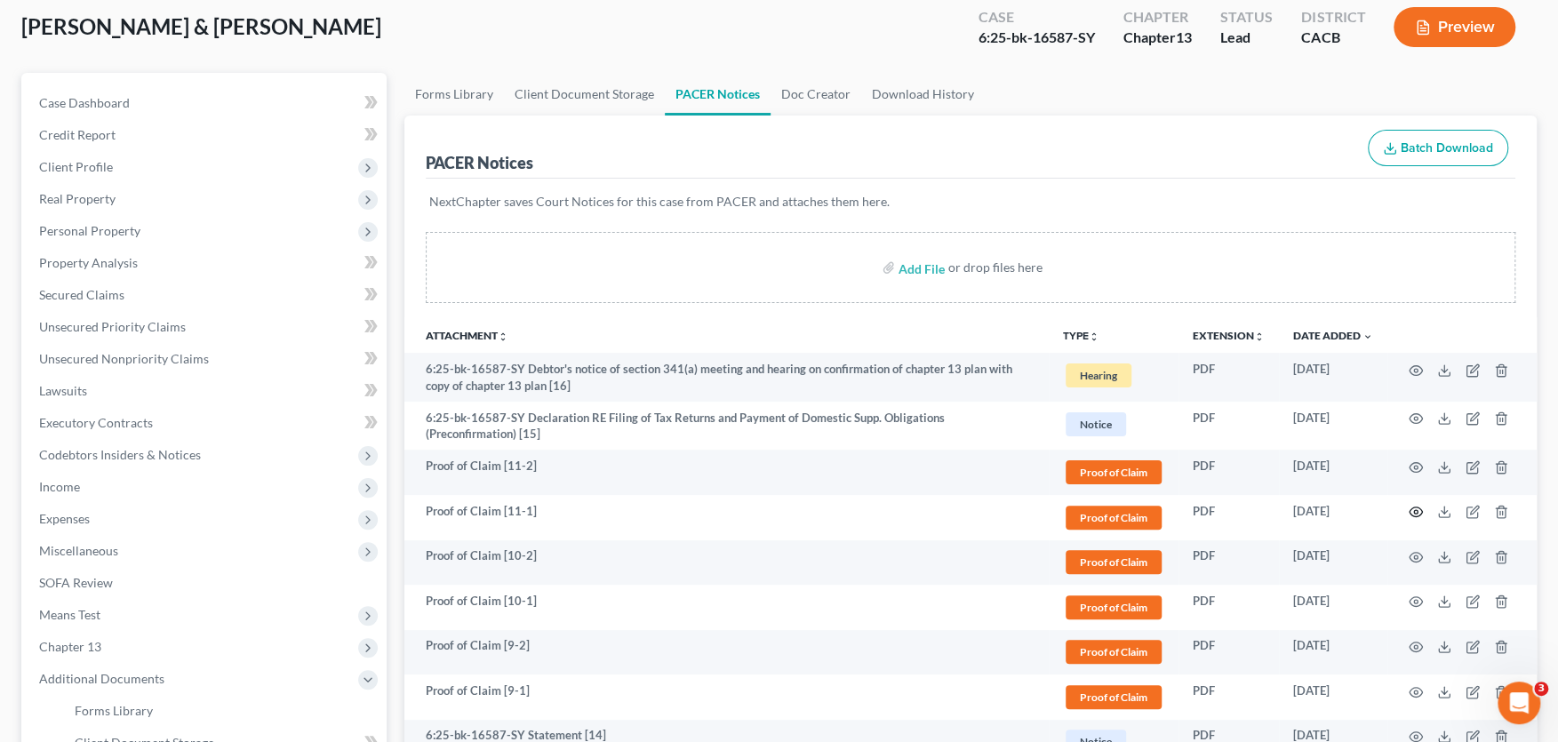
click at [1418, 514] on icon "button" at bounding box center [1415, 512] width 14 height 14
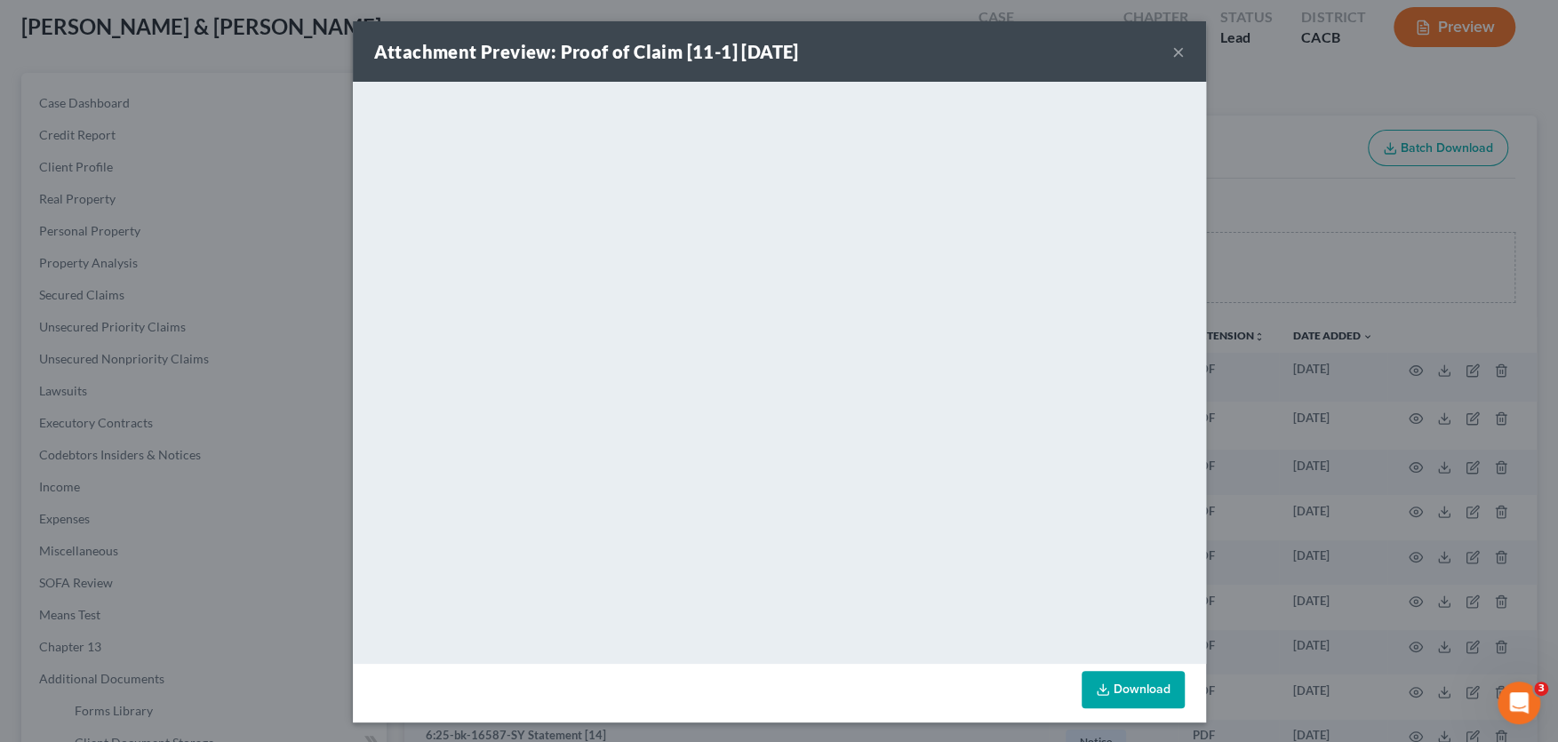
click at [1179, 53] on button "×" at bounding box center [1178, 51] width 12 height 21
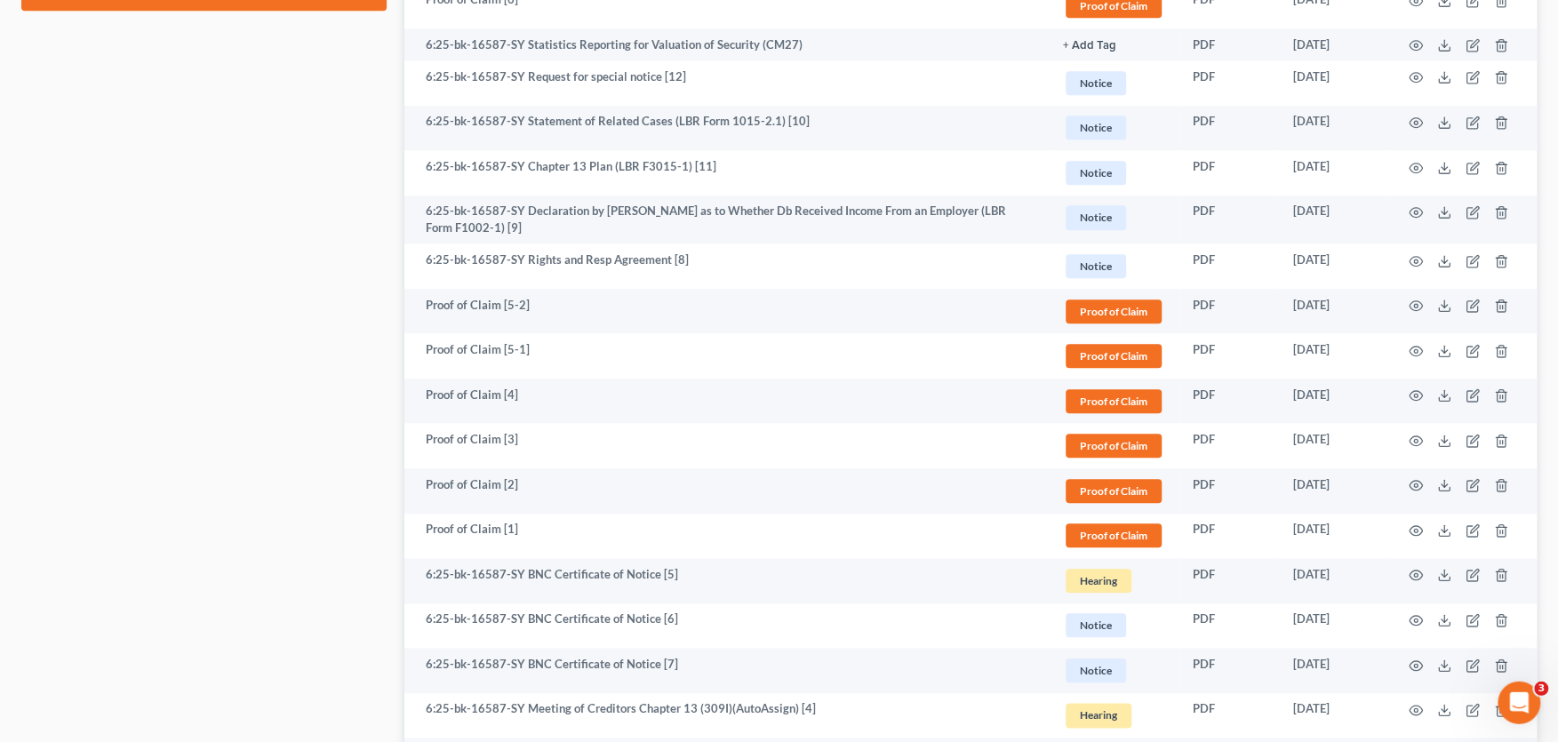
scroll to position [1021, 0]
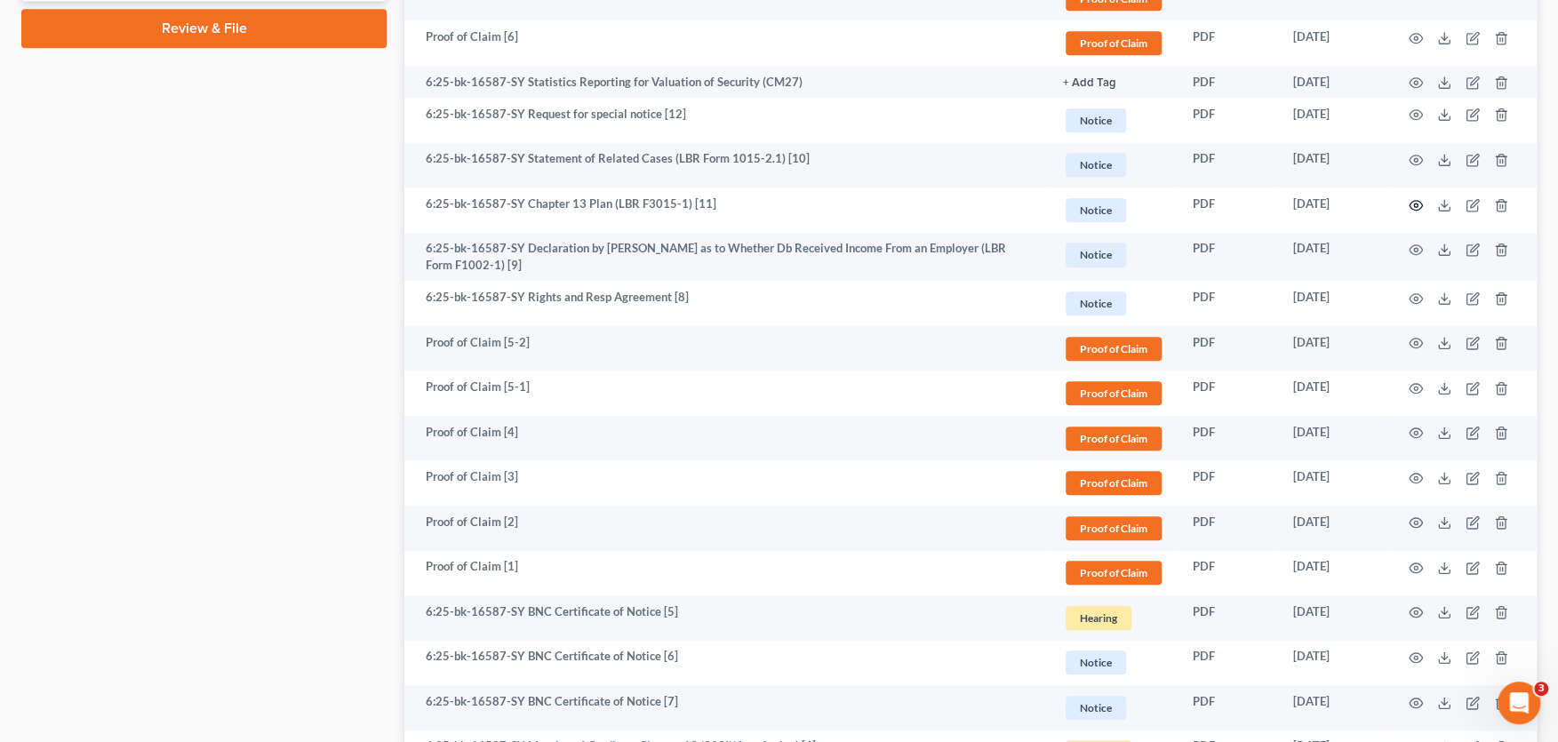
click at [1419, 208] on icon "button" at bounding box center [1415, 205] width 13 height 10
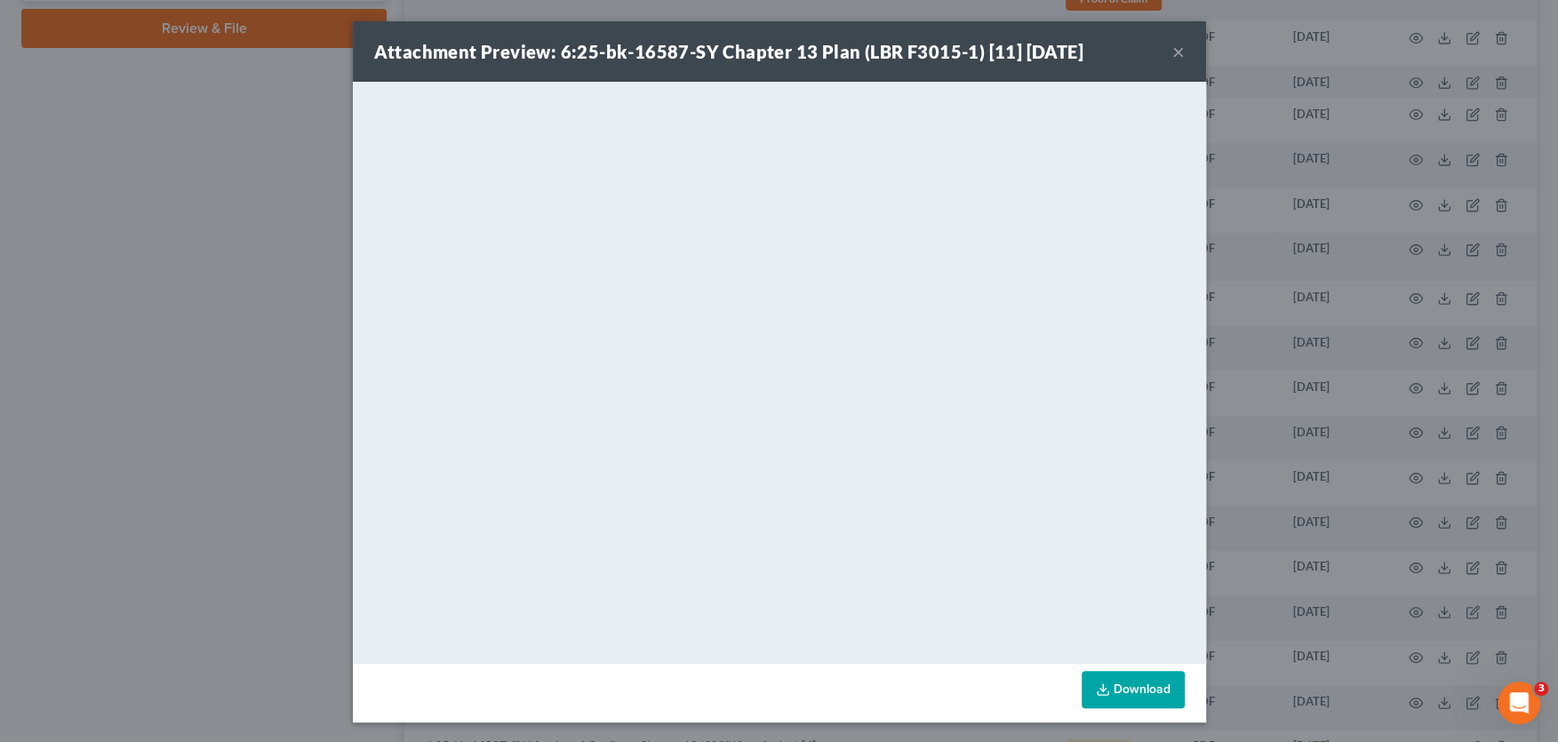
click at [1175, 47] on button "×" at bounding box center [1178, 51] width 12 height 21
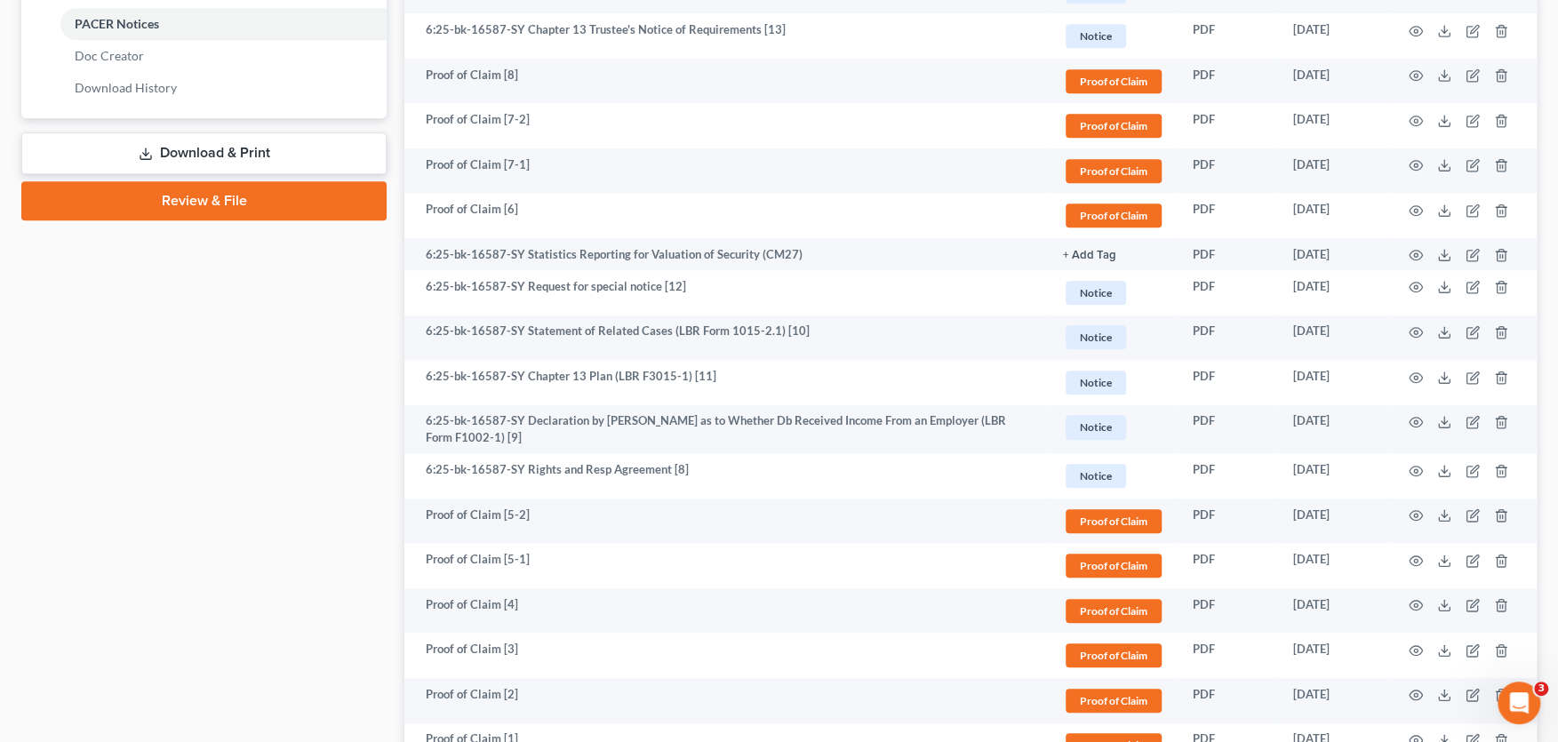
scroll to position [825, 0]
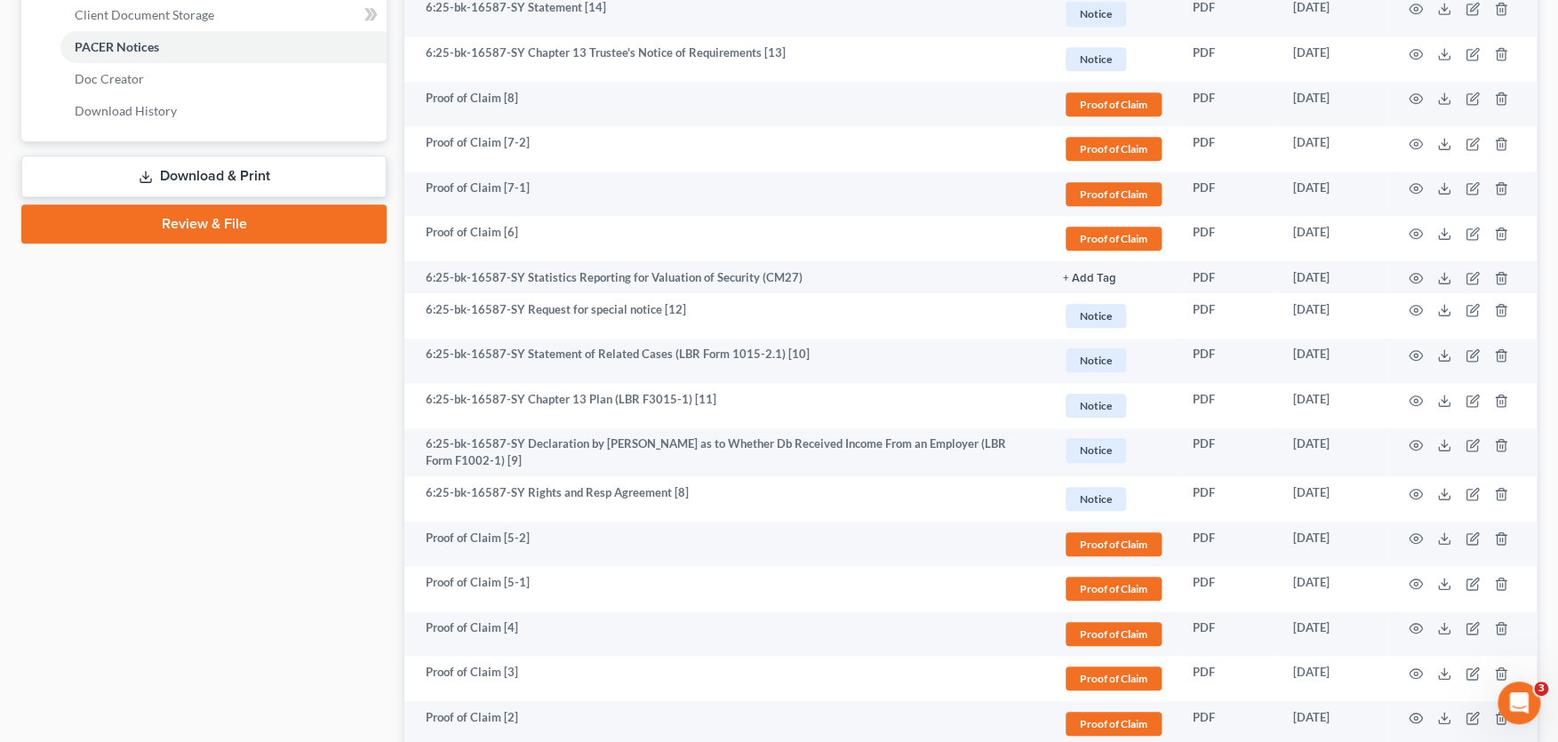
click at [670, 356] on td "6:25-bk-16587-SY Statement of Related Cases (LBR Form 1015-2.1) [10]" at bounding box center [726, 361] width 644 height 45
click at [1413, 353] on icon "button" at bounding box center [1415, 355] width 14 height 14
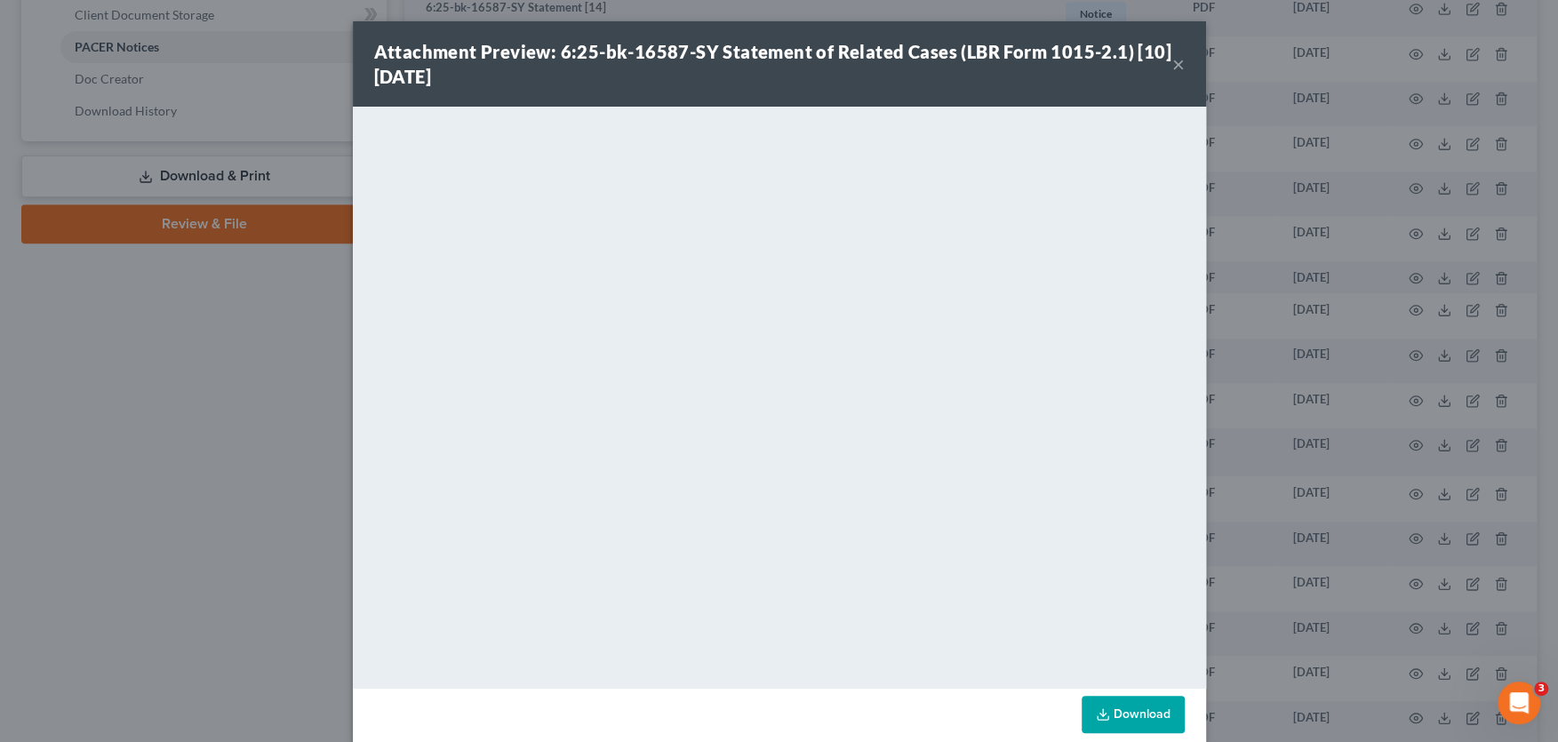
scroll to position [26, 0]
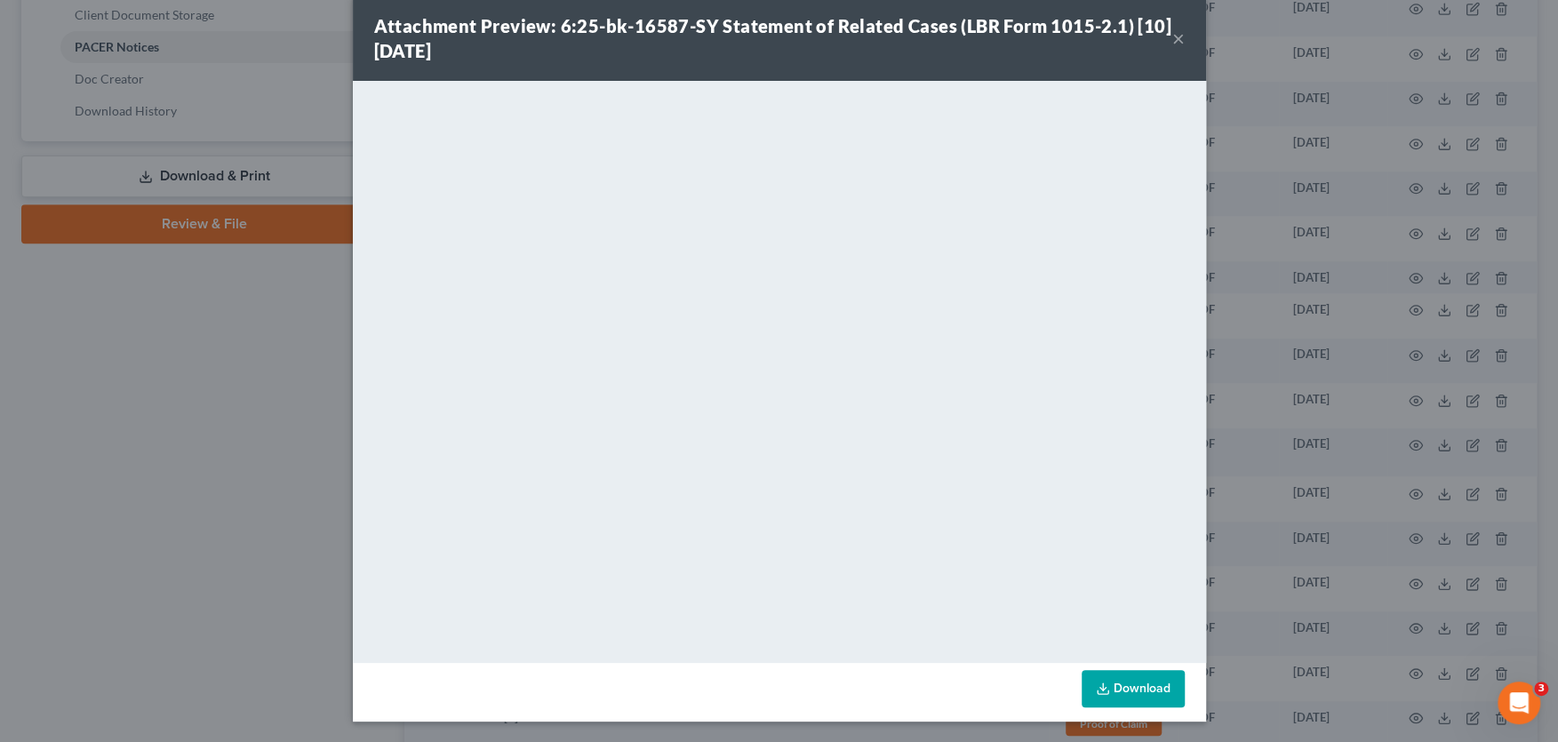
click at [1178, 34] on button "×" at bounding box center [1178, 38] width 12 height 21
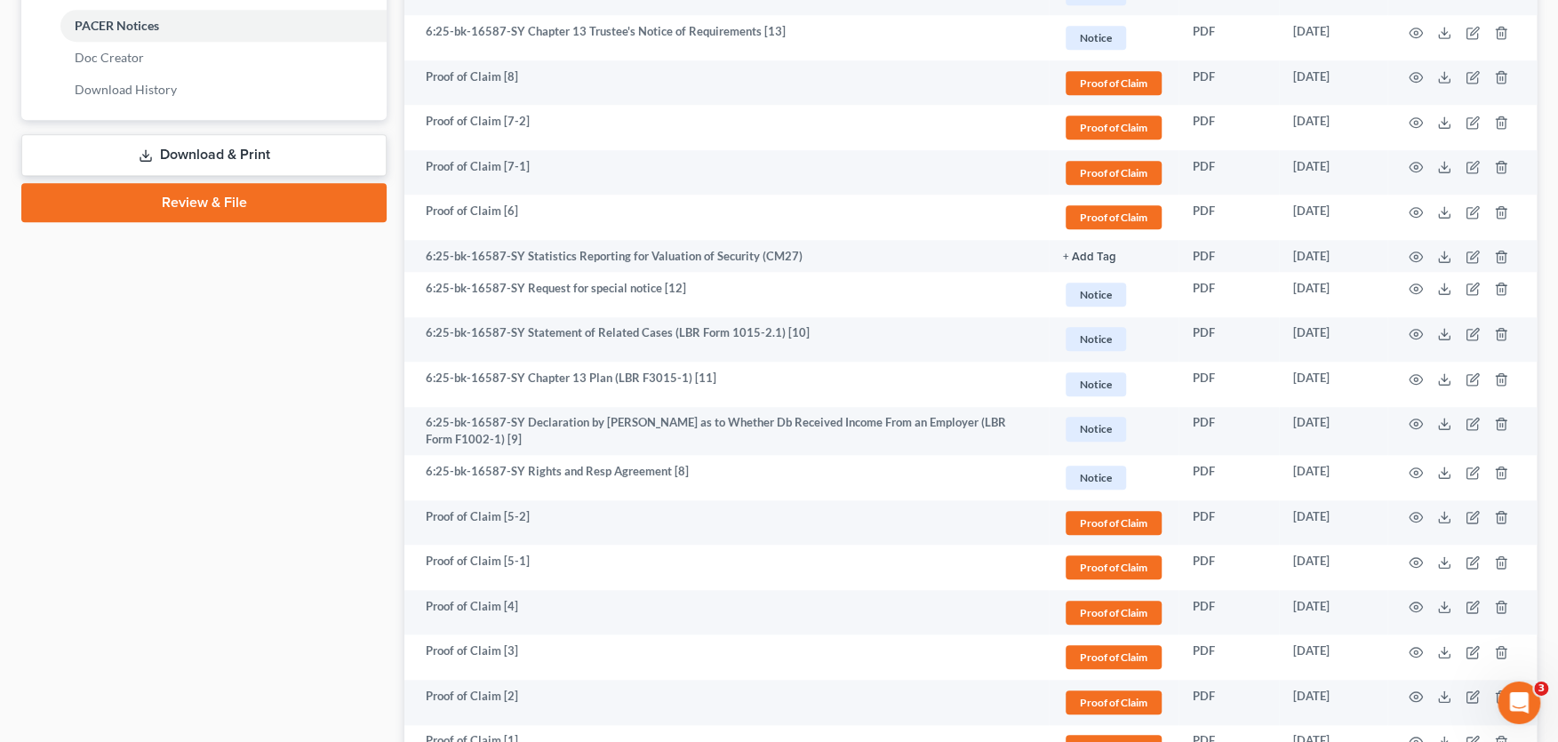
scroll to position [728, 0]
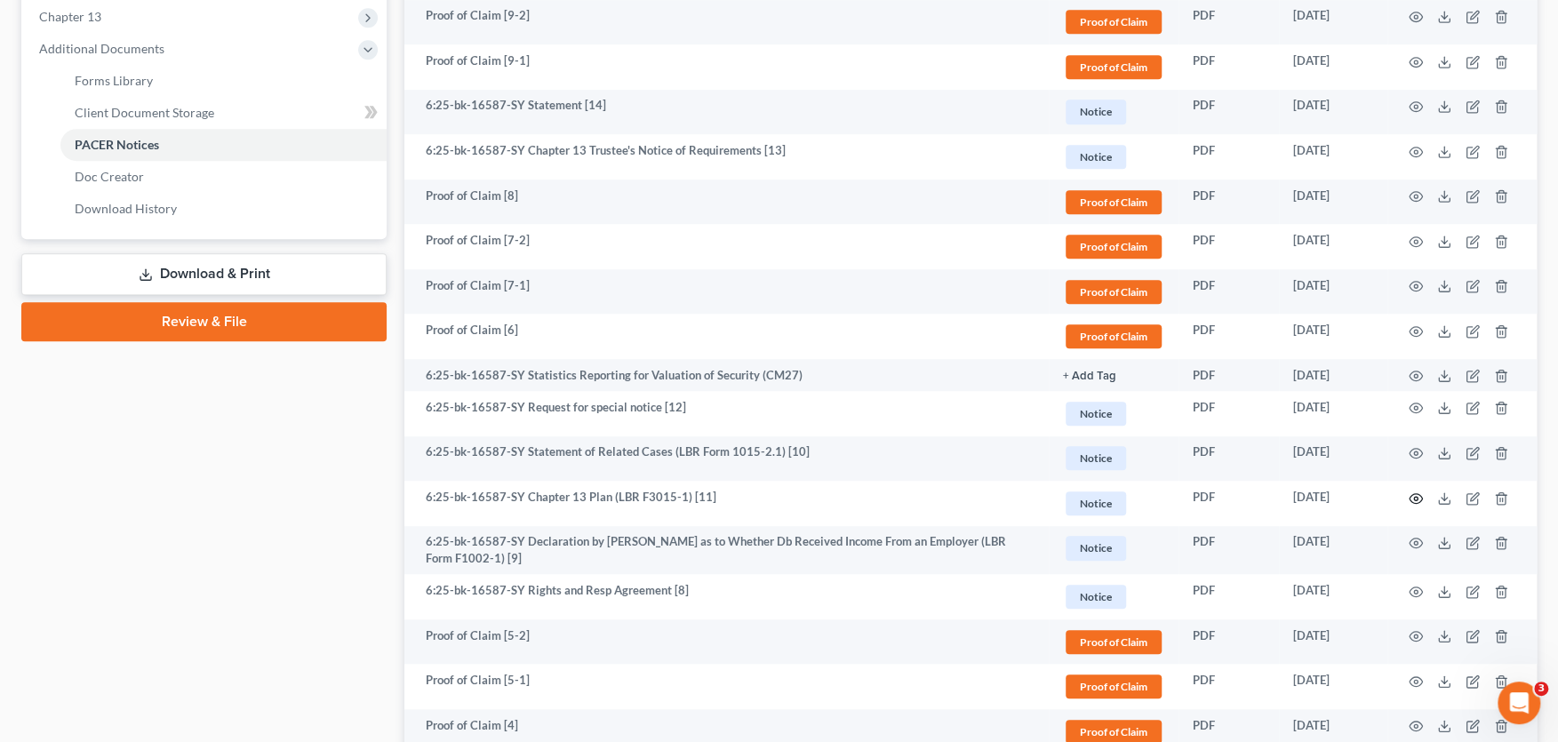
click at [1414, 498] on circle "button" at bounding box center [1416, 499] width 4 height 4
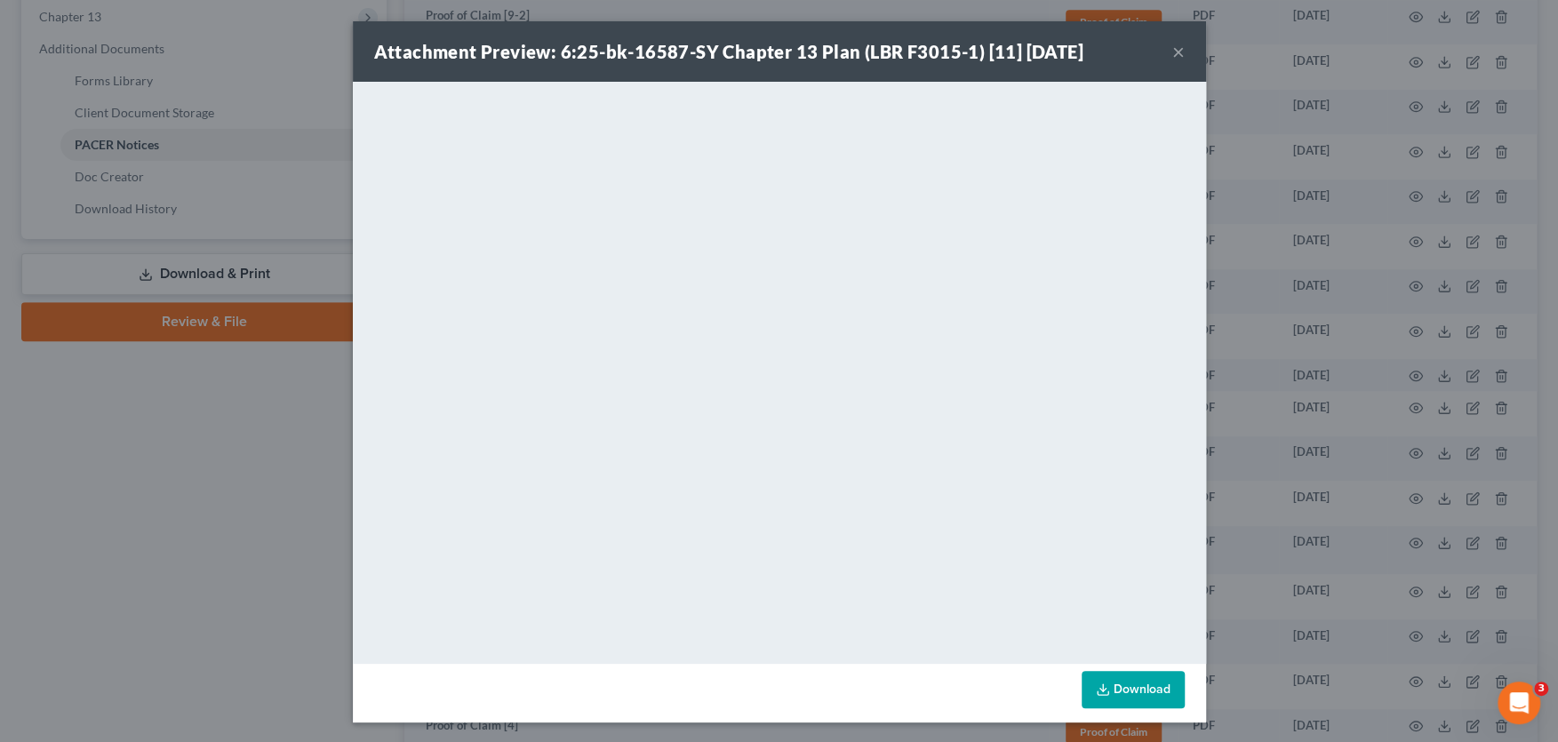
scroll to position [1, 0]
click at [1176, 52] on button "×" at bounding box center [1178, 50] width 12 height 21
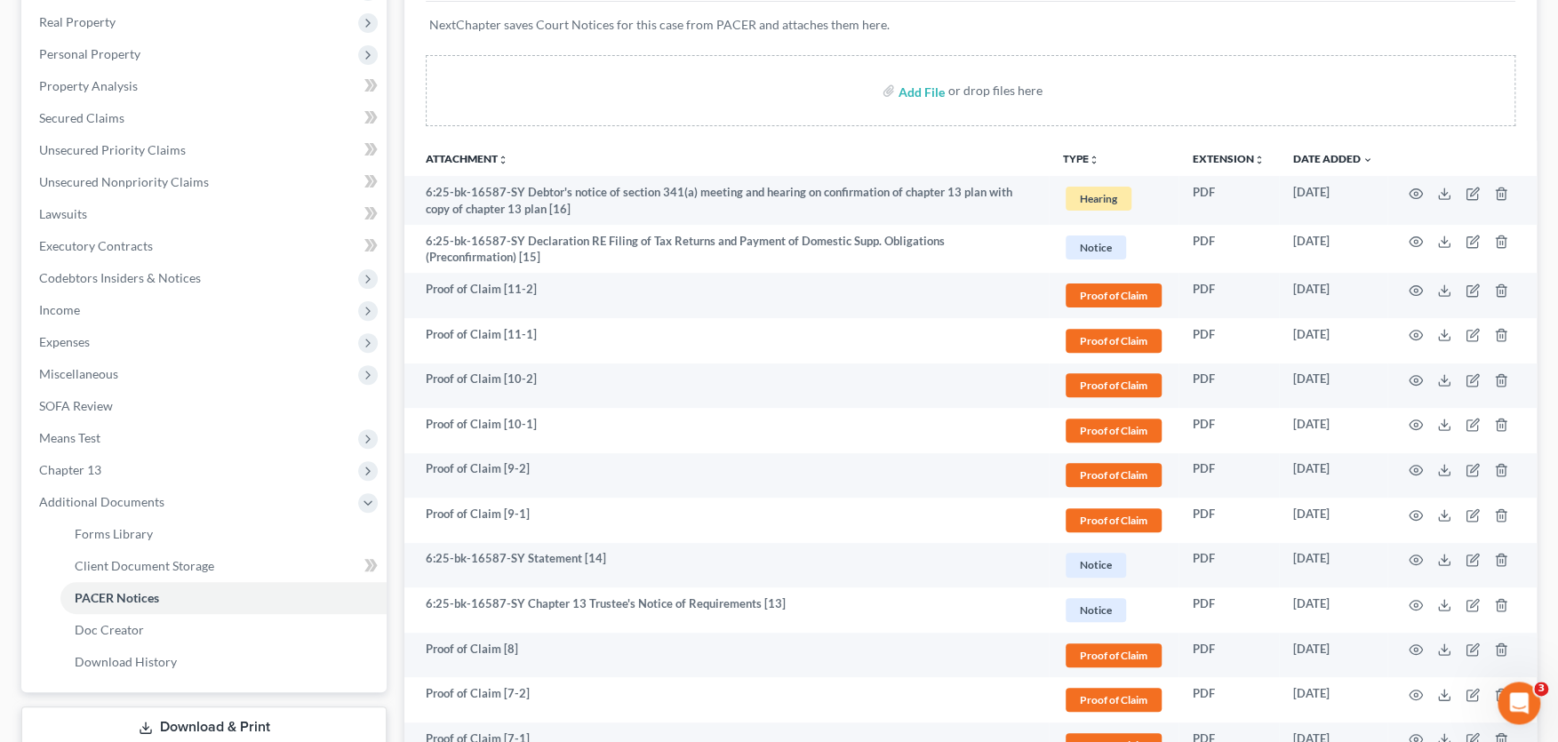
scroll to position [239, 0]
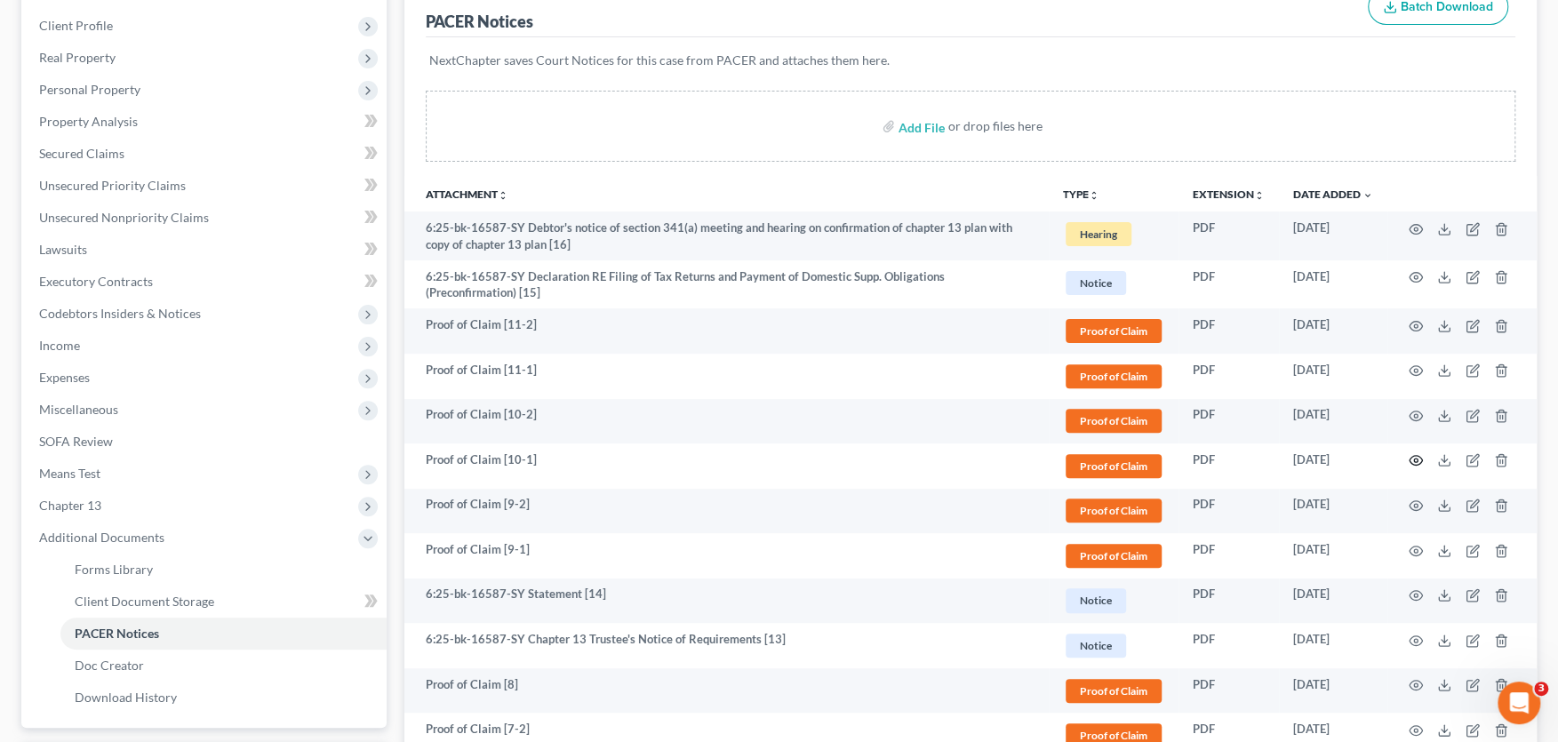
click at [1415, 455] on icon "button" at bounding box center [1415, 460] width 14 height 14
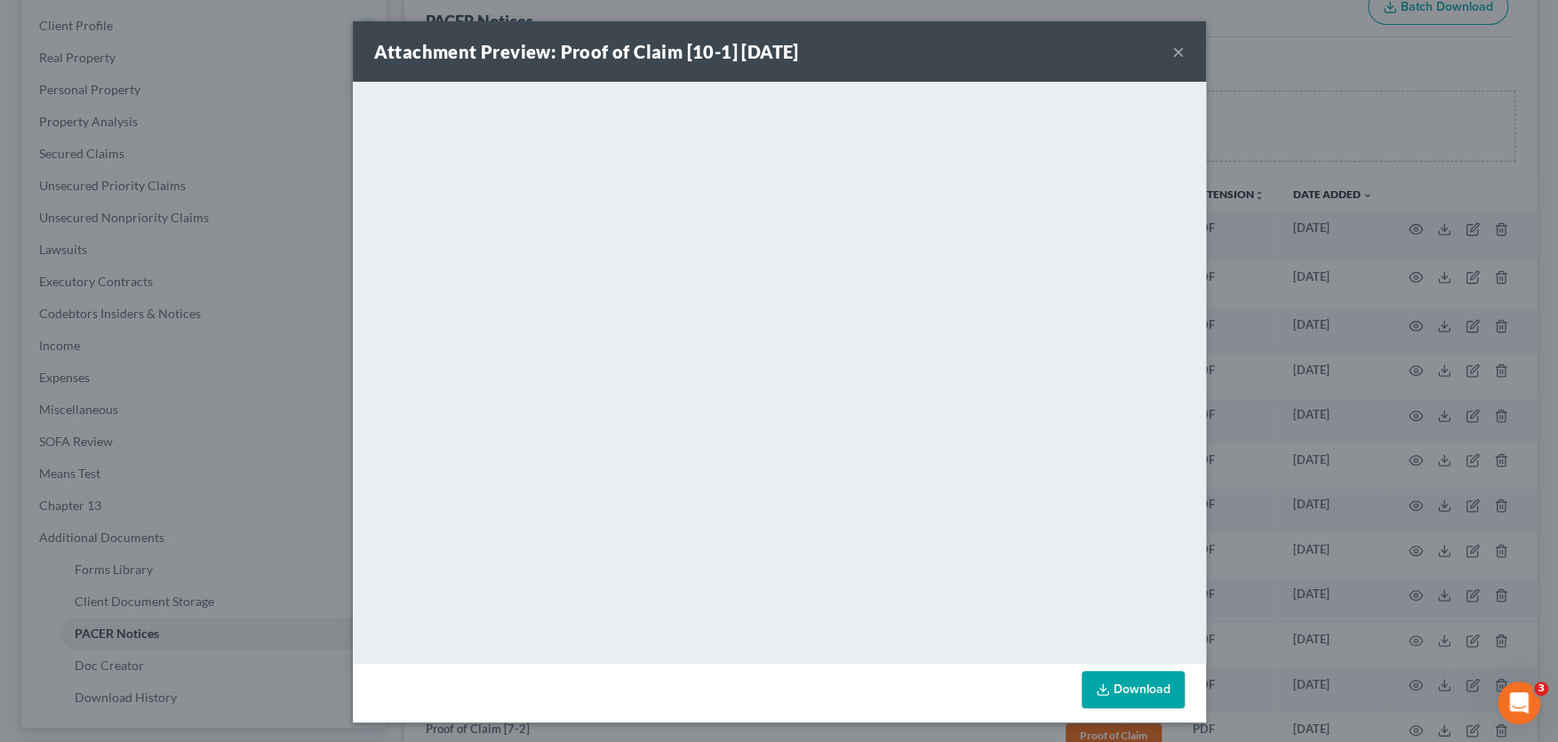
click at [1180, 50] on button "×" at bounding box center [1178, 51] width 12 height 21
